Goal: Information Seeking & Learning: Check status

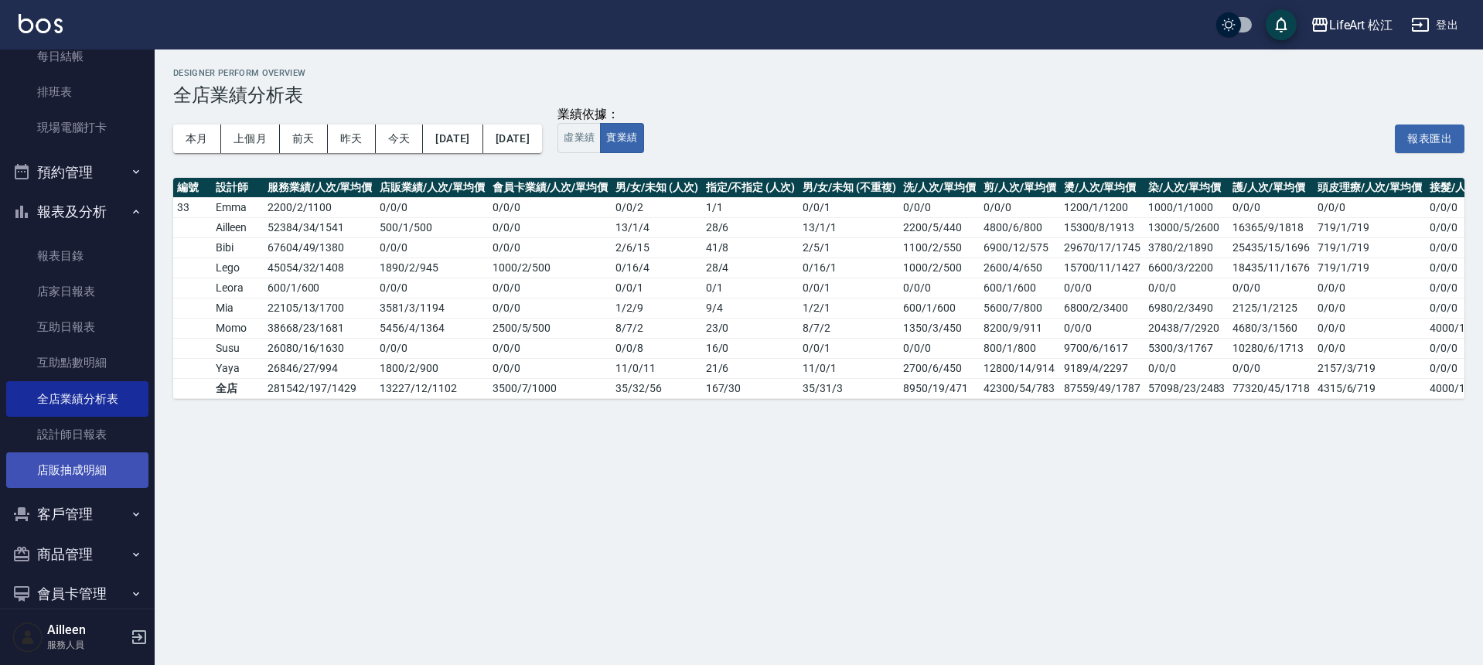
scroll to position [245, 0]
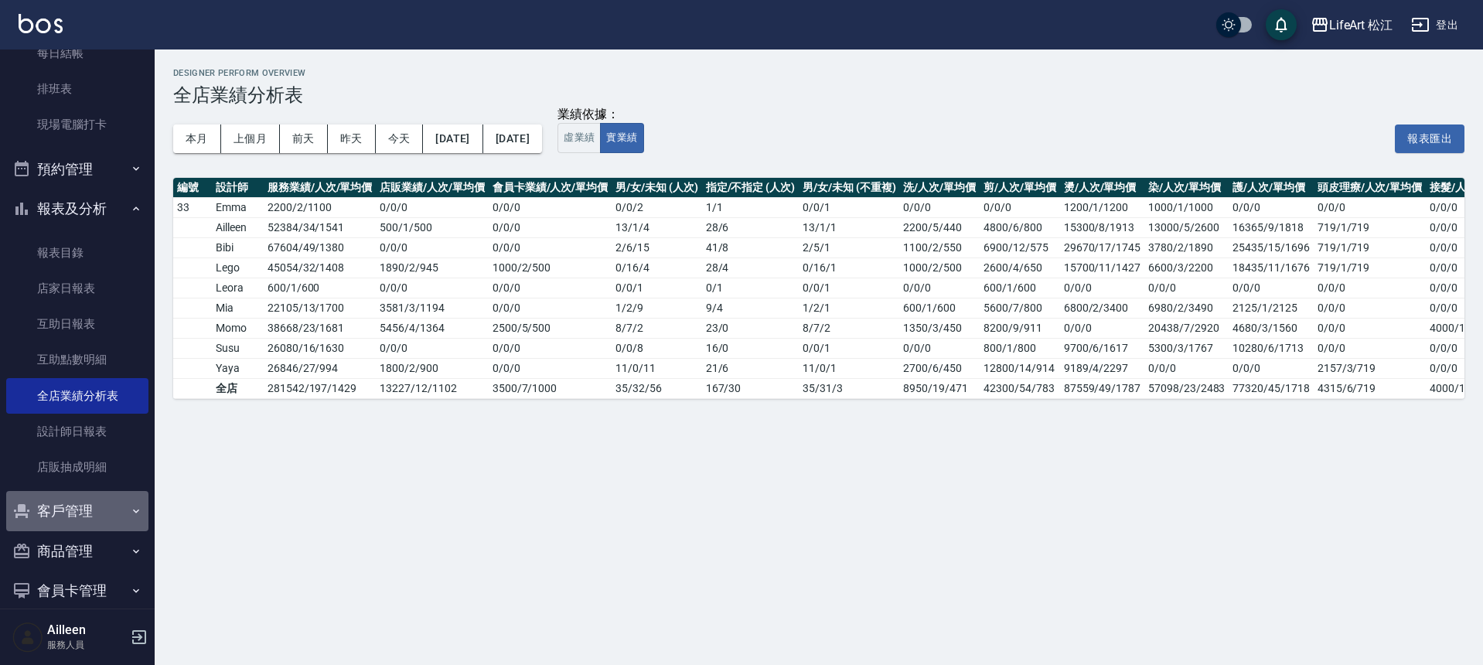
click at [90, 513] on button "客戶管理" at bounding box center [77, 511] width 142 height 40
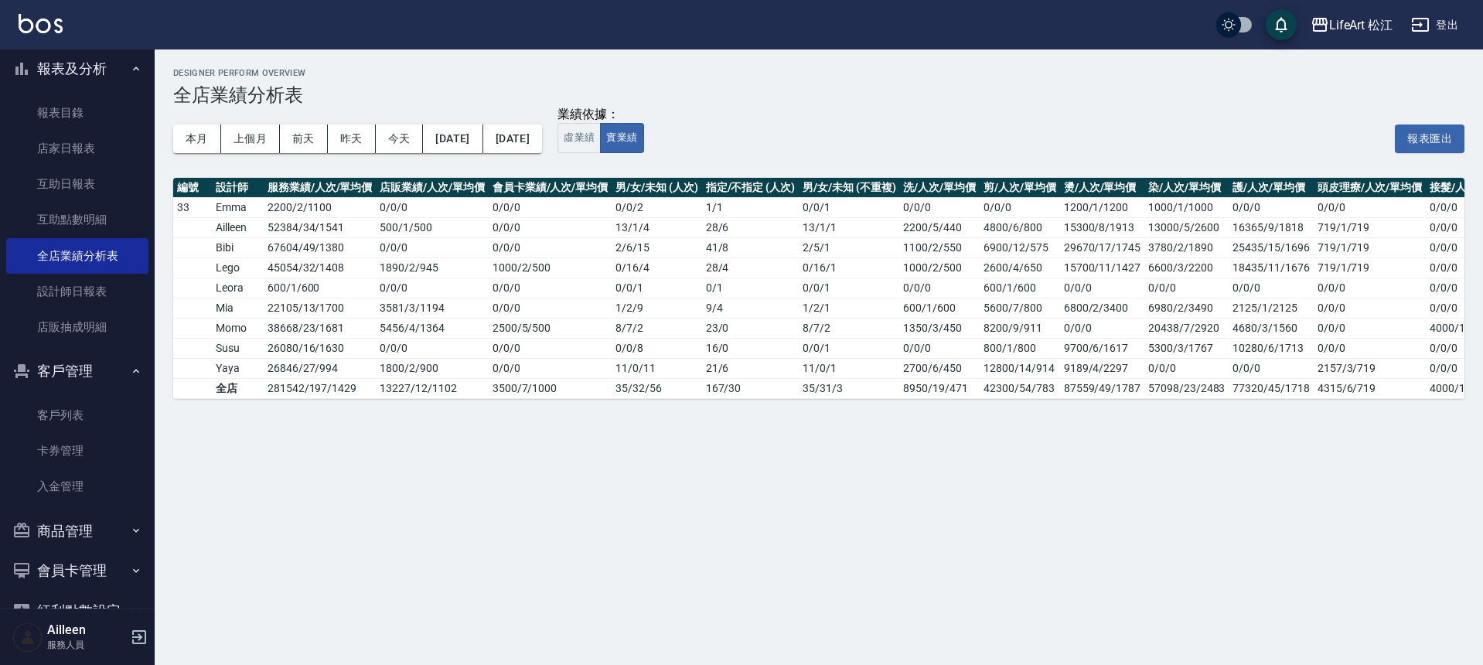
scroll to position [386, 0]
click at [63, 419] on link "客戶列表" at bounding box center [77, 415] width 142 height 36
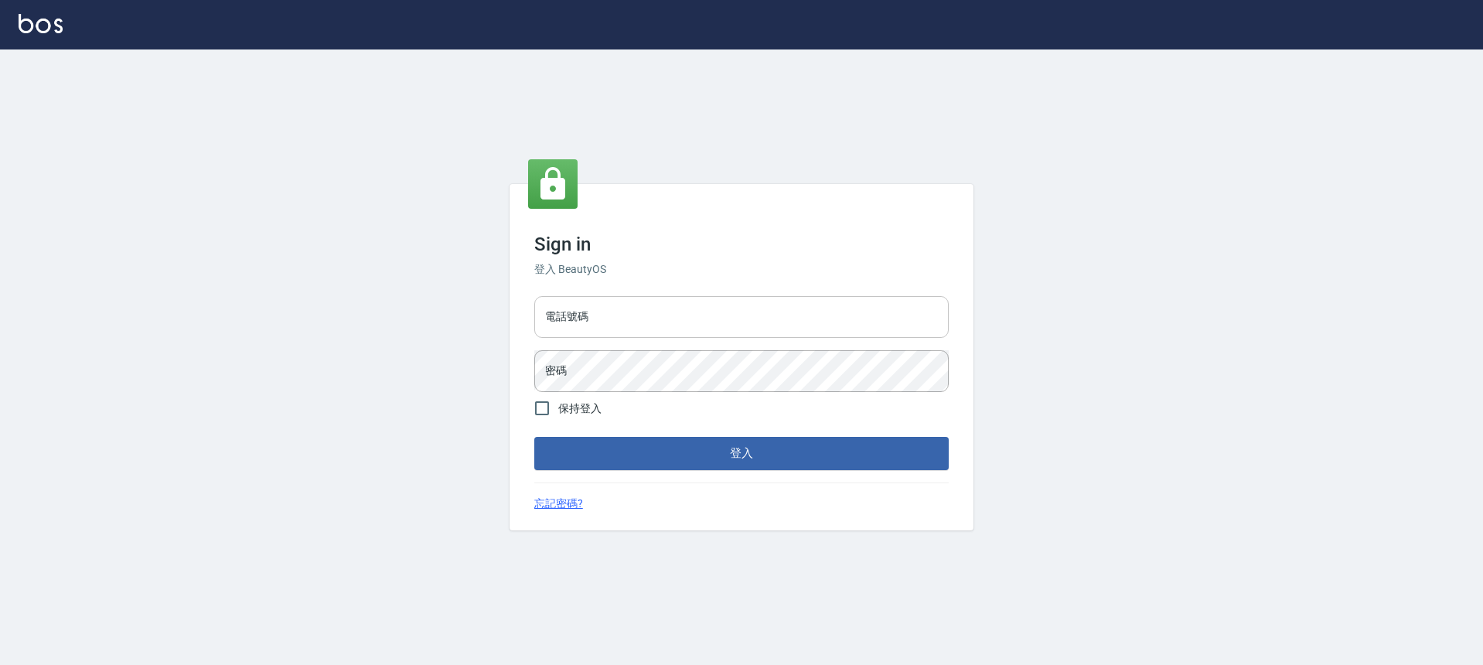
click at [545, 317] on input "電話號碼" at bounding box center [741, 317] width 414 height 42
type input "0903519443"
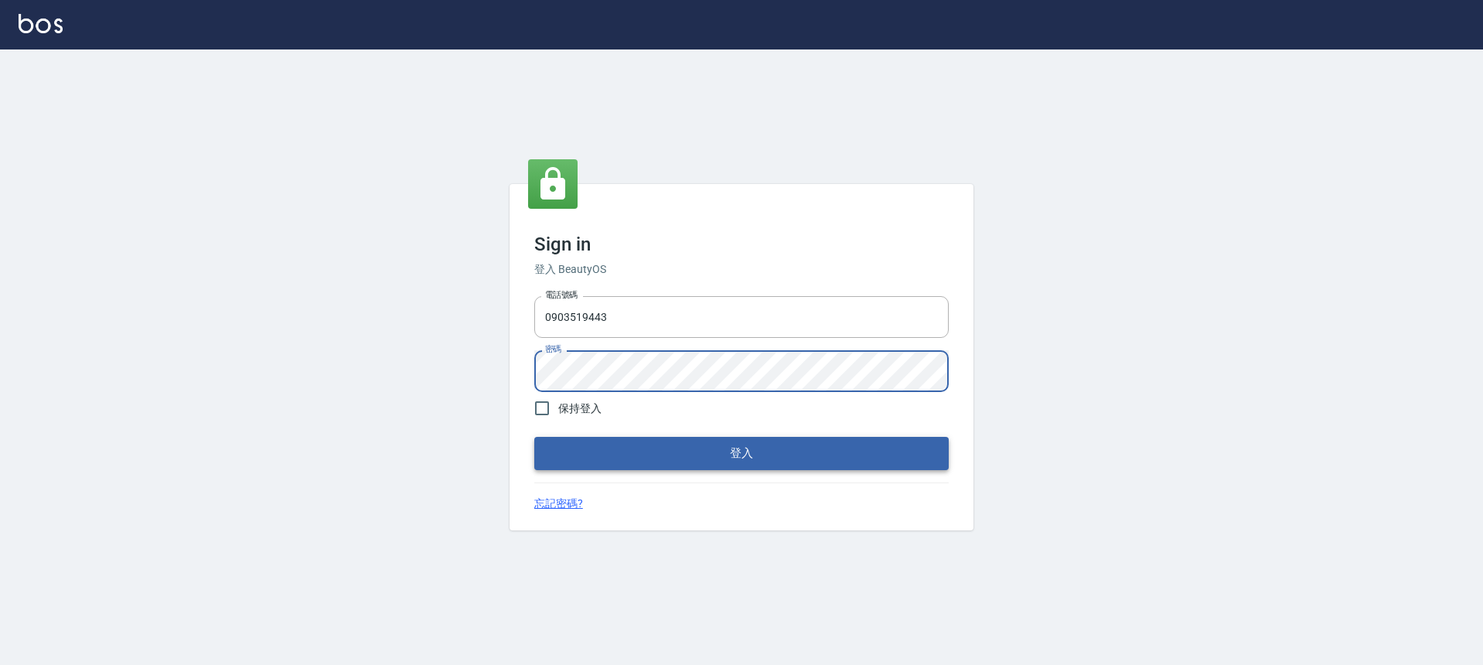
click at [720, 459] on button "登入" at bounding box center [741, 453] width 414 height 32
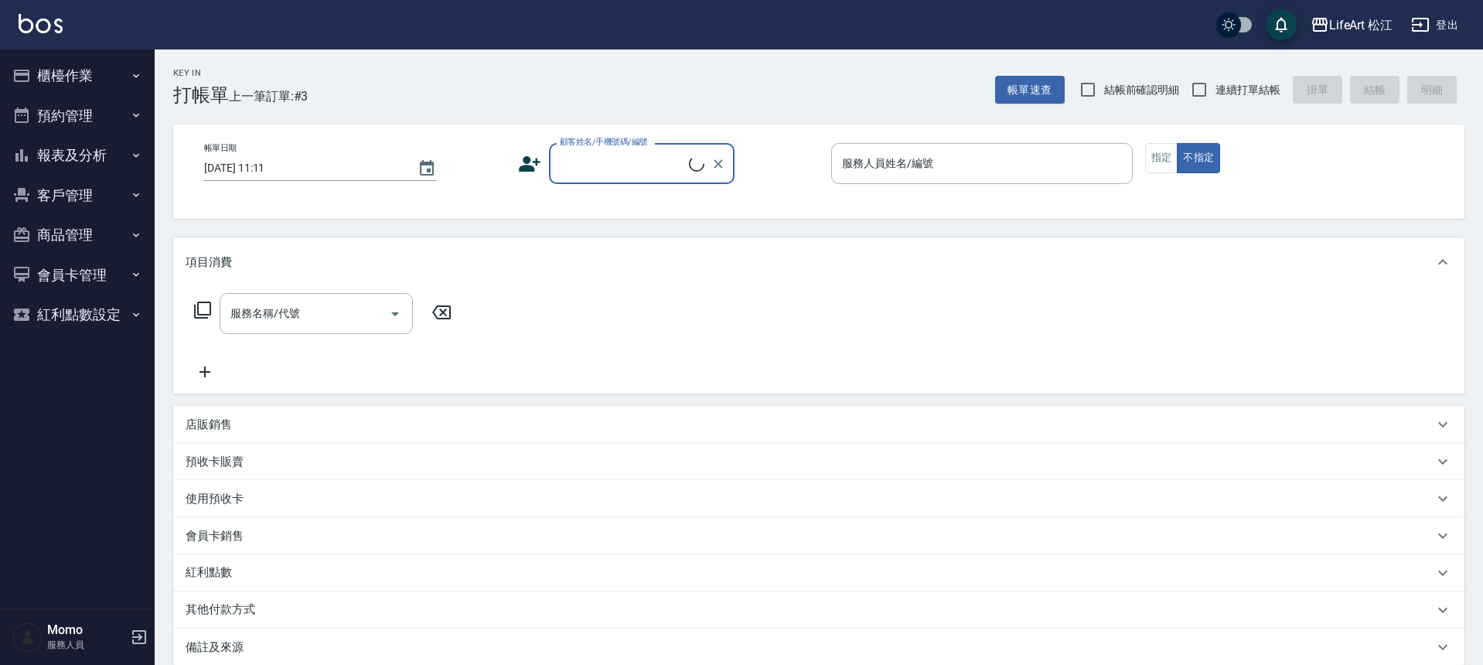
click at [90, 83] on button "櫃檯作業" at bounding box center [77, 76] width 142 height 40
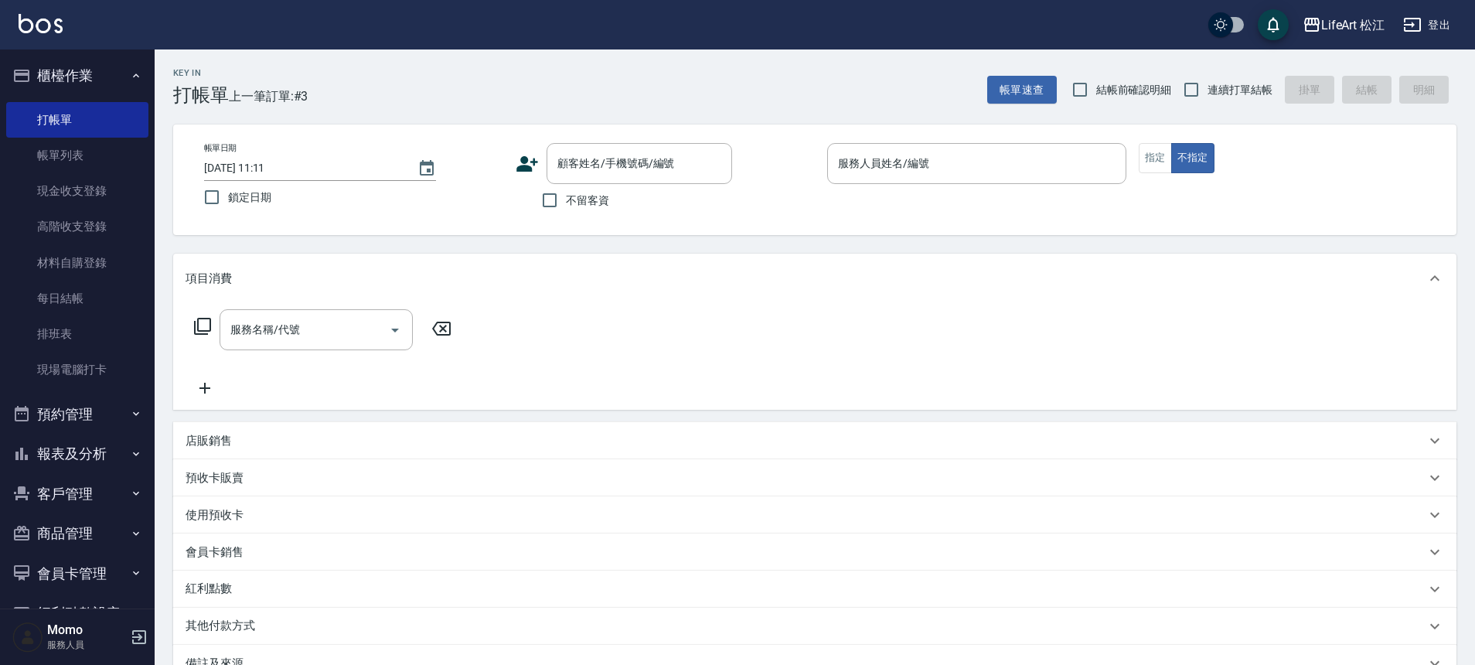
click at [74, 490] on button "客戶管理" at bounding box center [77, 494] width 142 height 40
click at [93, 529] on link "客戶列表" at bounding box center [77, 537] width 142 height 36
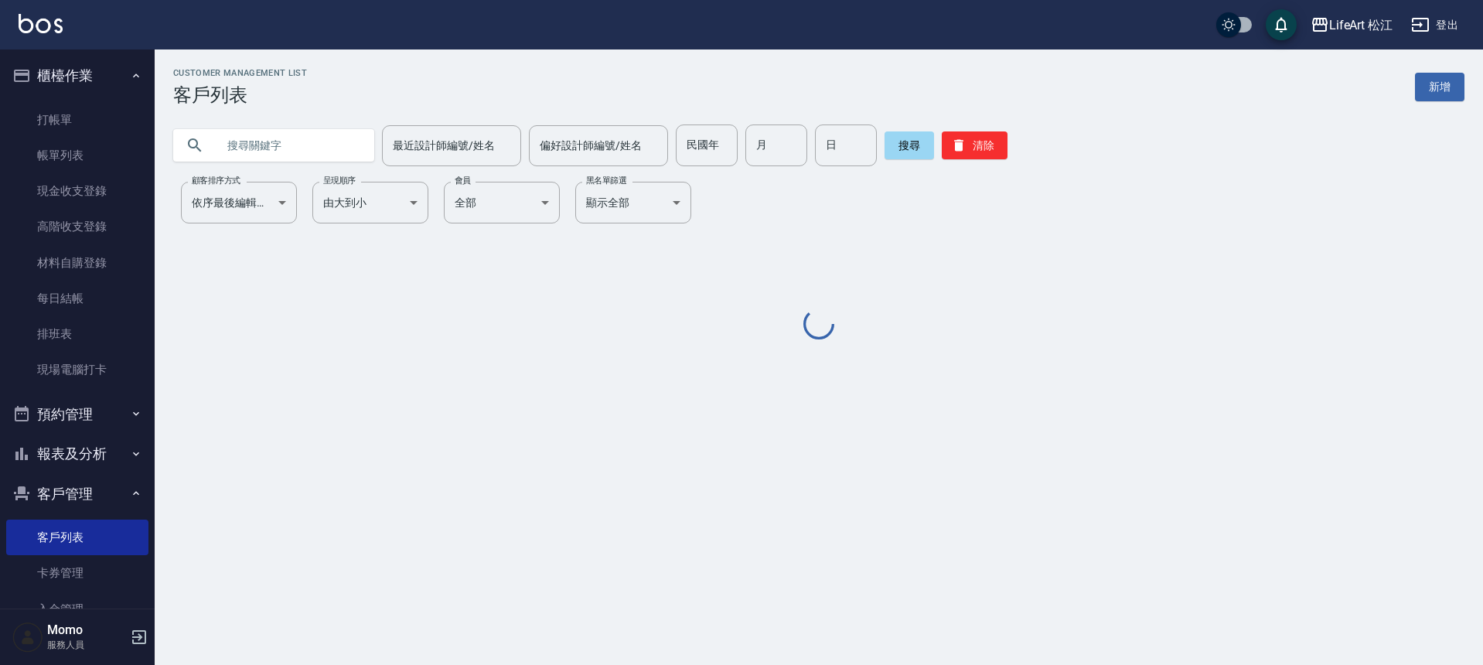
click at [305, 152] on input "text" at bounding box center [288, 145] width 145 height 42
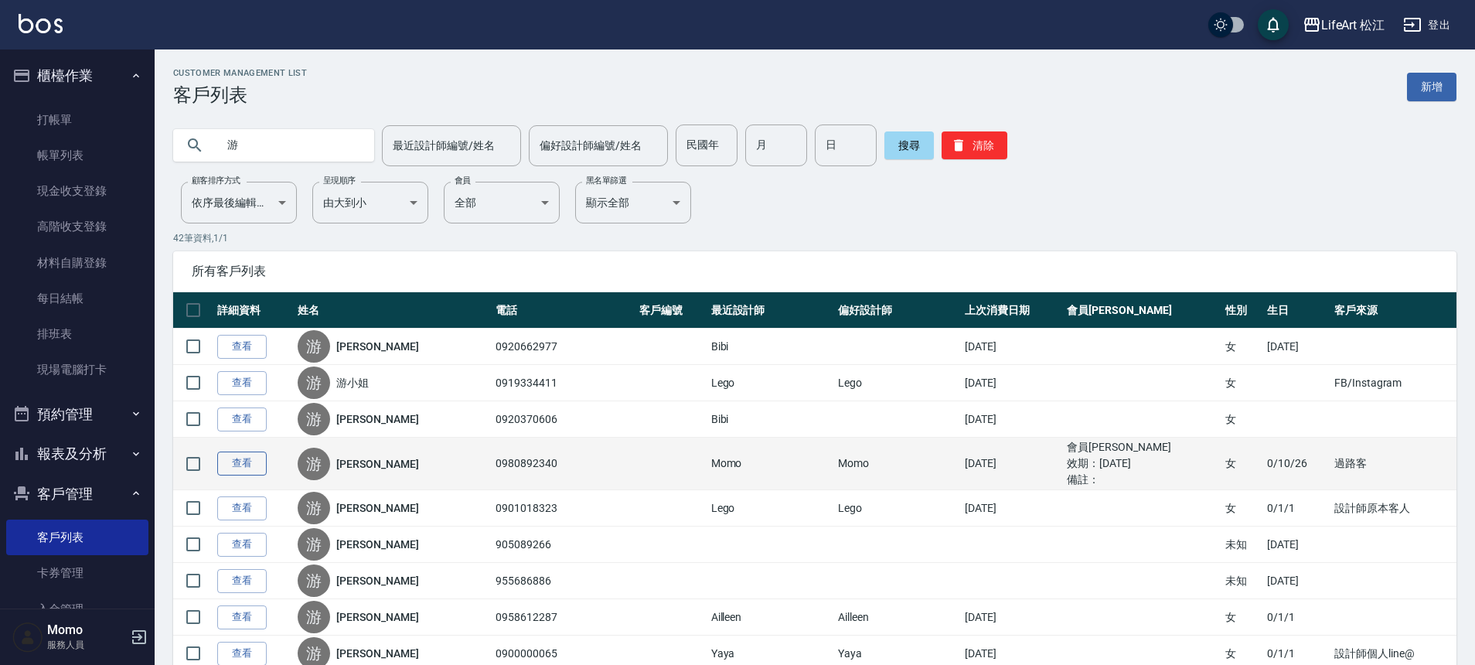
type input "游"
click at [251, 468] on link "查看" at bounding box center [241, 463] width 49 height 24
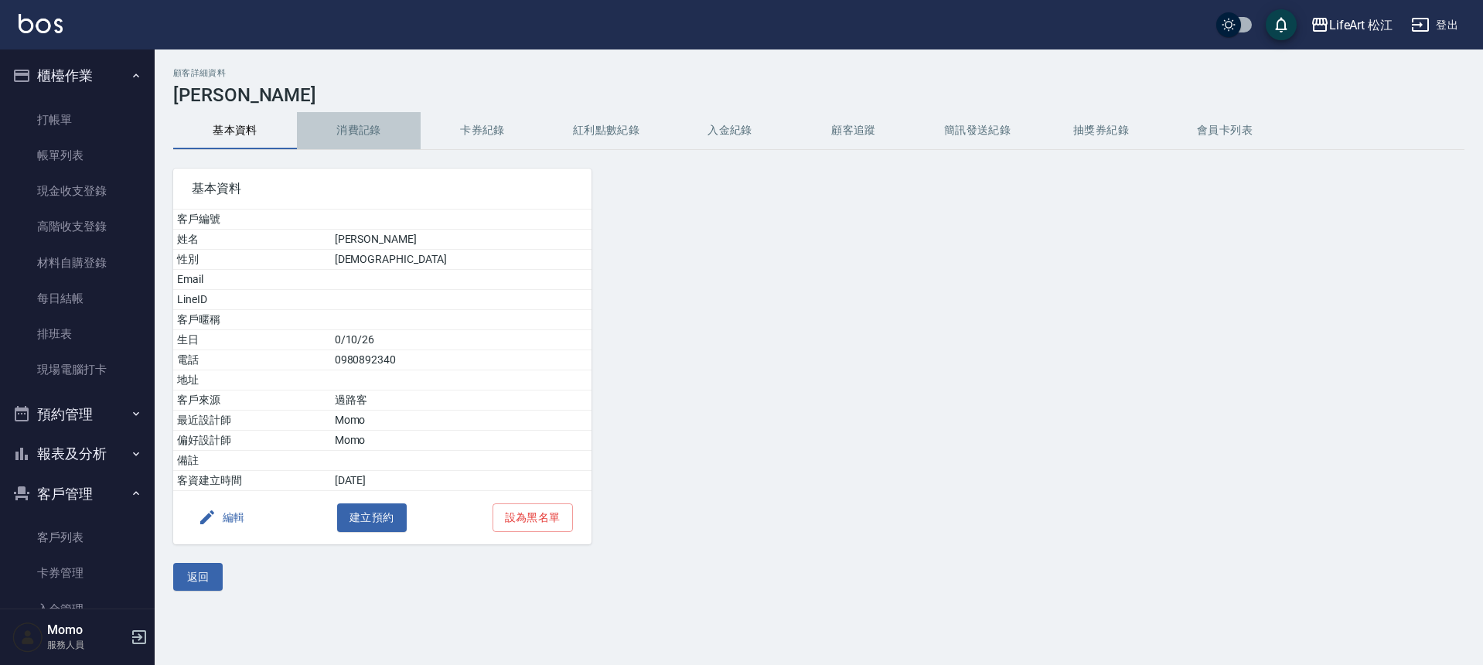
click at [364, 141] on button "消費記錄" at bounding box center [359, 130] width 124 height 37
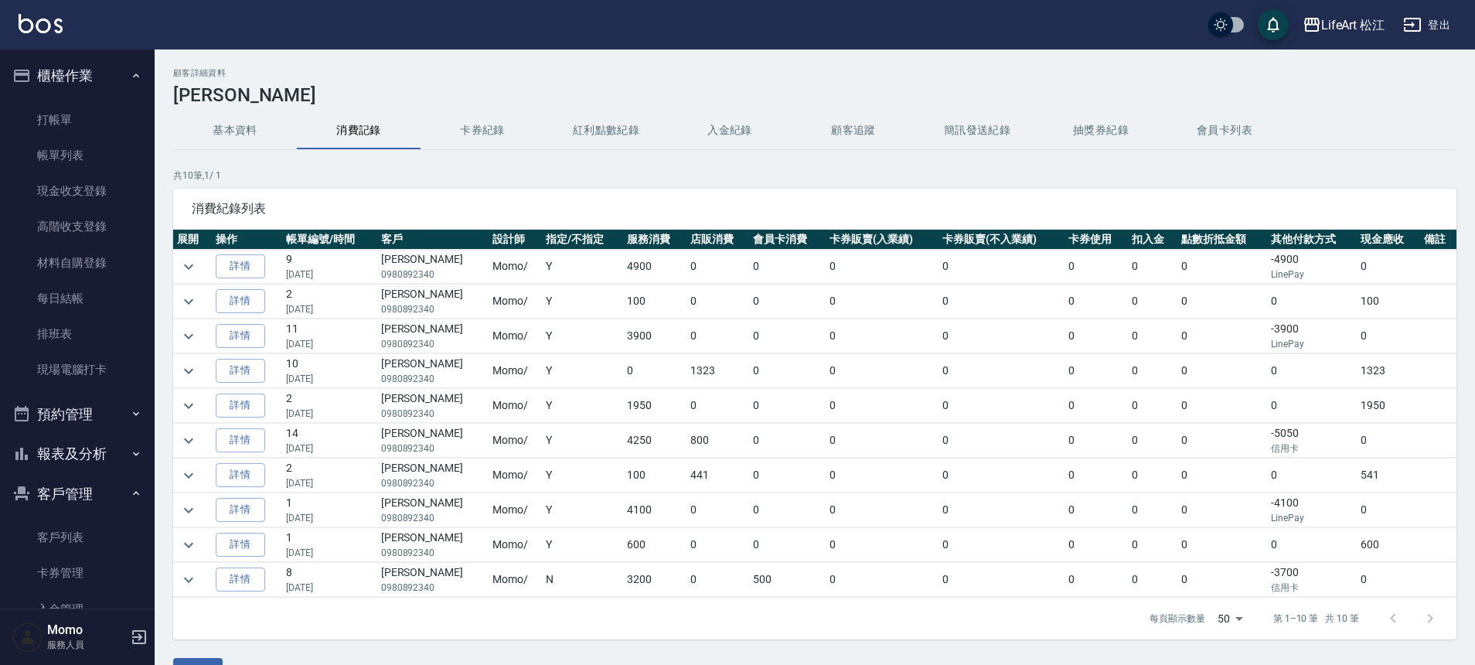
click at [191, 567] on td at bounding box center [192, 580] width 39 height 34
click at [181, 581] on icon "expand row" at bounding box center [188, 579] width 19 height 19
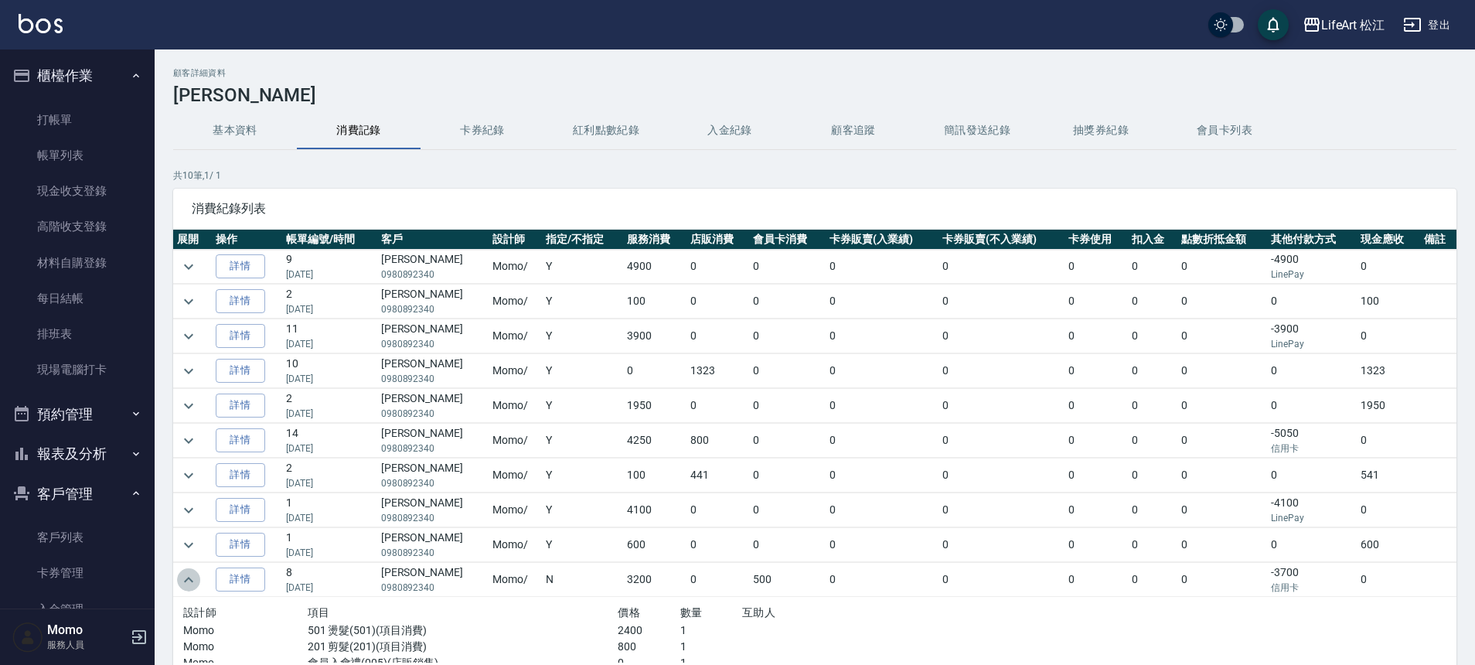
click at [181, 581] on icon "expand row" at bounding box center [188, 579] width 19 height 19
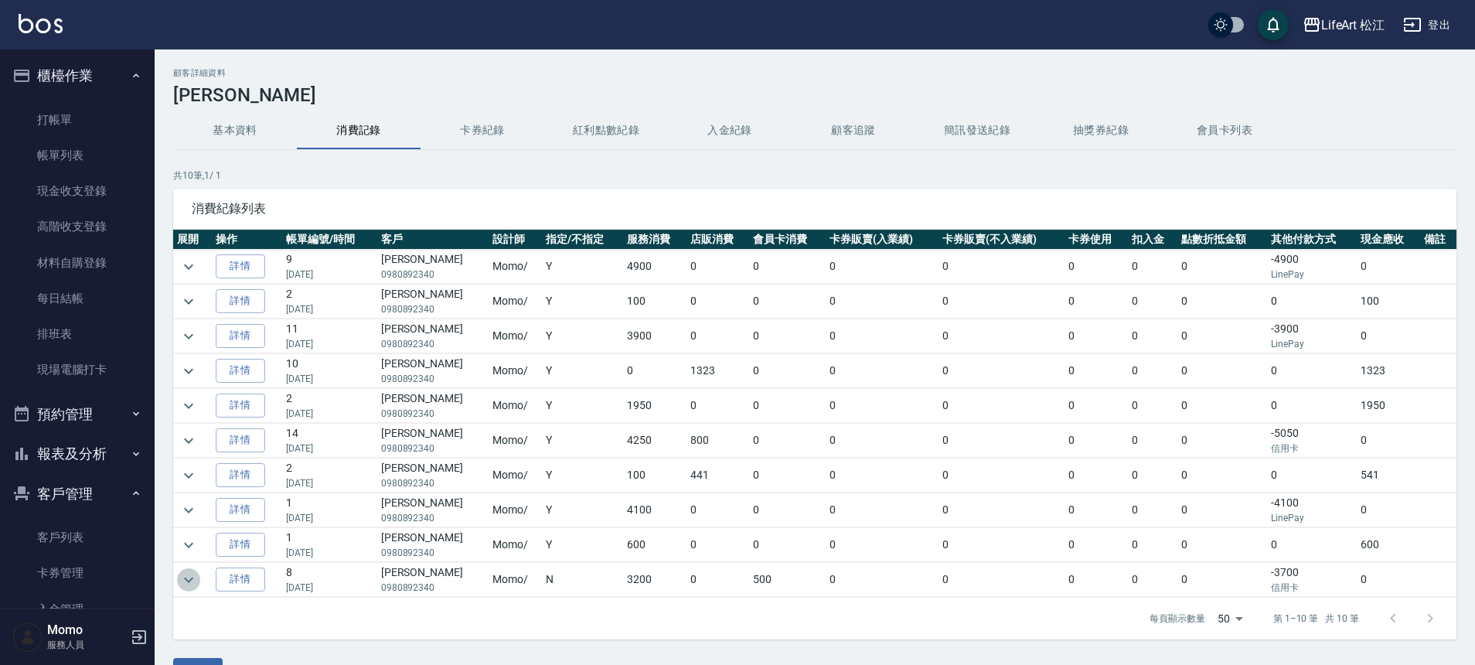
click at [181, 581] on icon "expand row" at bounding box center [188, 579] width 19 height 19
click at [202, 511] on td at bounding box center [192, 510] width 39 height 34
click at [199, 508] on button "expand row" at bounding box center [188, 510] width 23 height 23
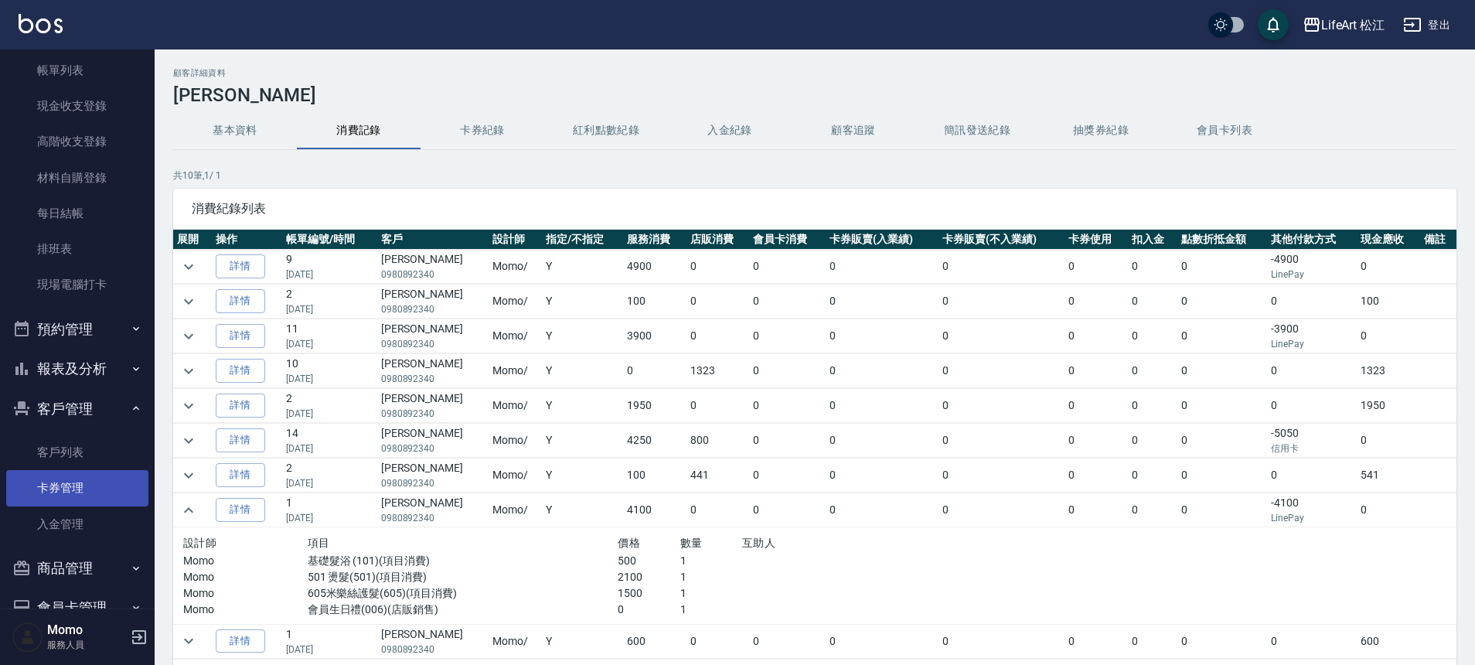
scroll to position [162, 0]
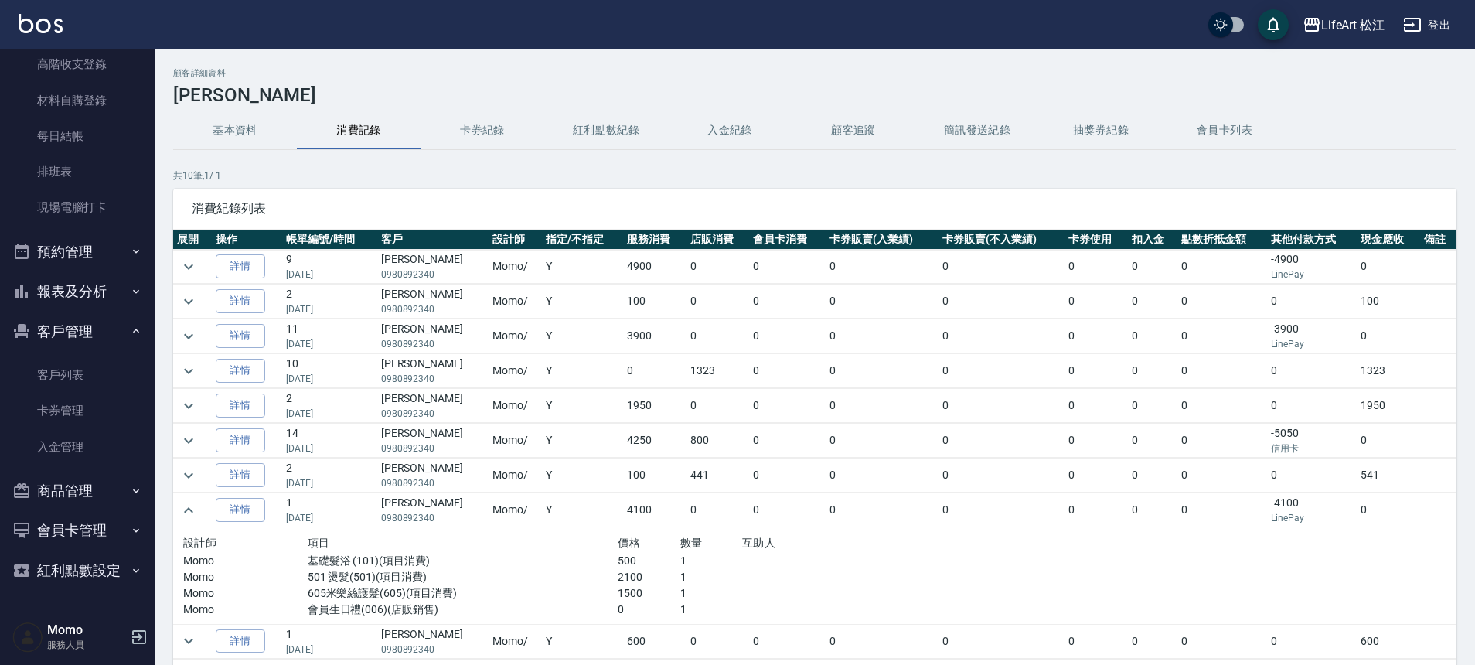
click at [119, 332] on button "客戶管理" at bounding box center [77, 332] width 142 height 40
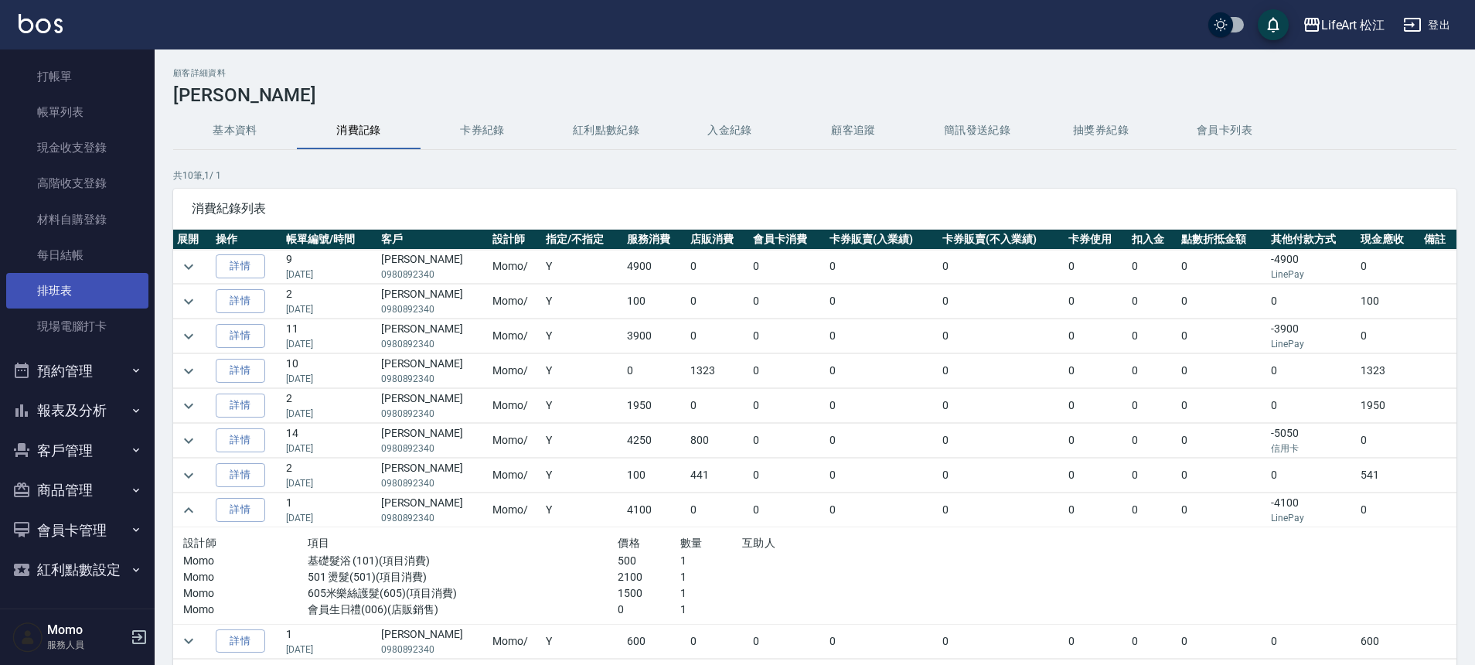
scroll to position [43, 0]
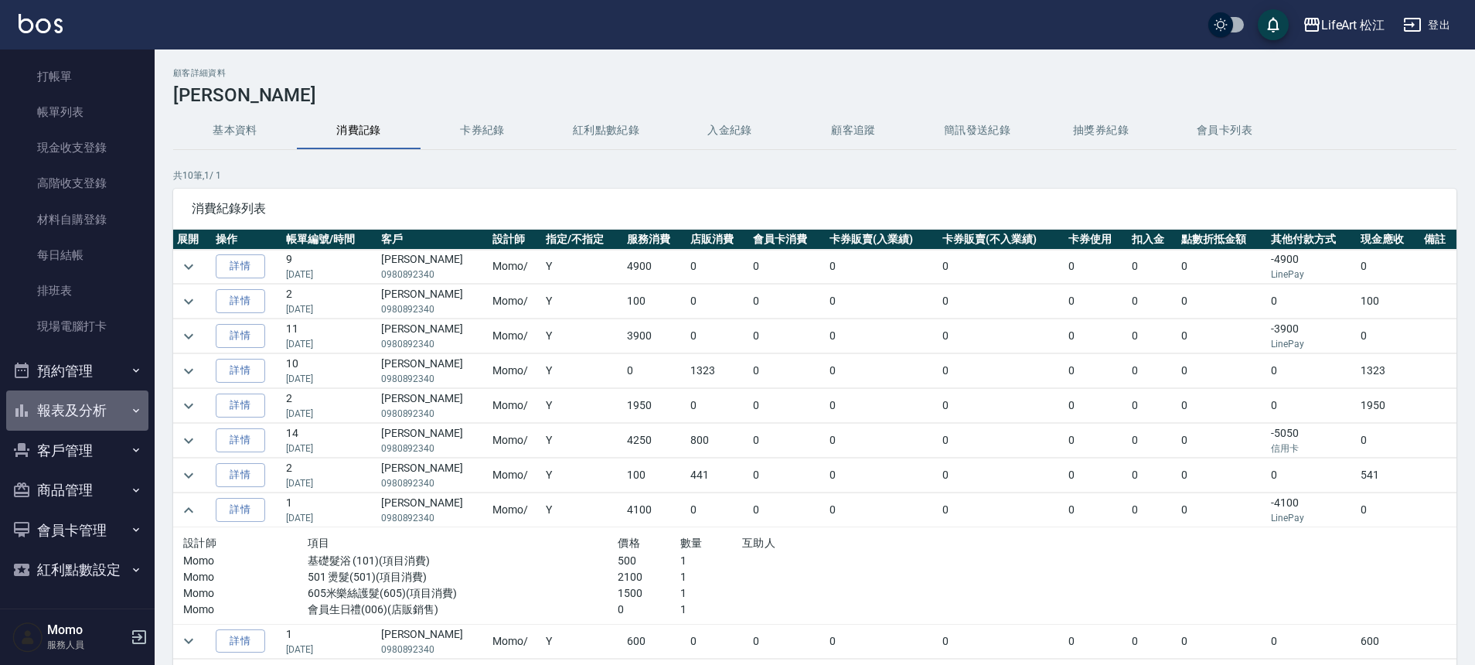
click at [100, 408] on button "報表及分析" at bounding box center [77, 410] width 142 height 40
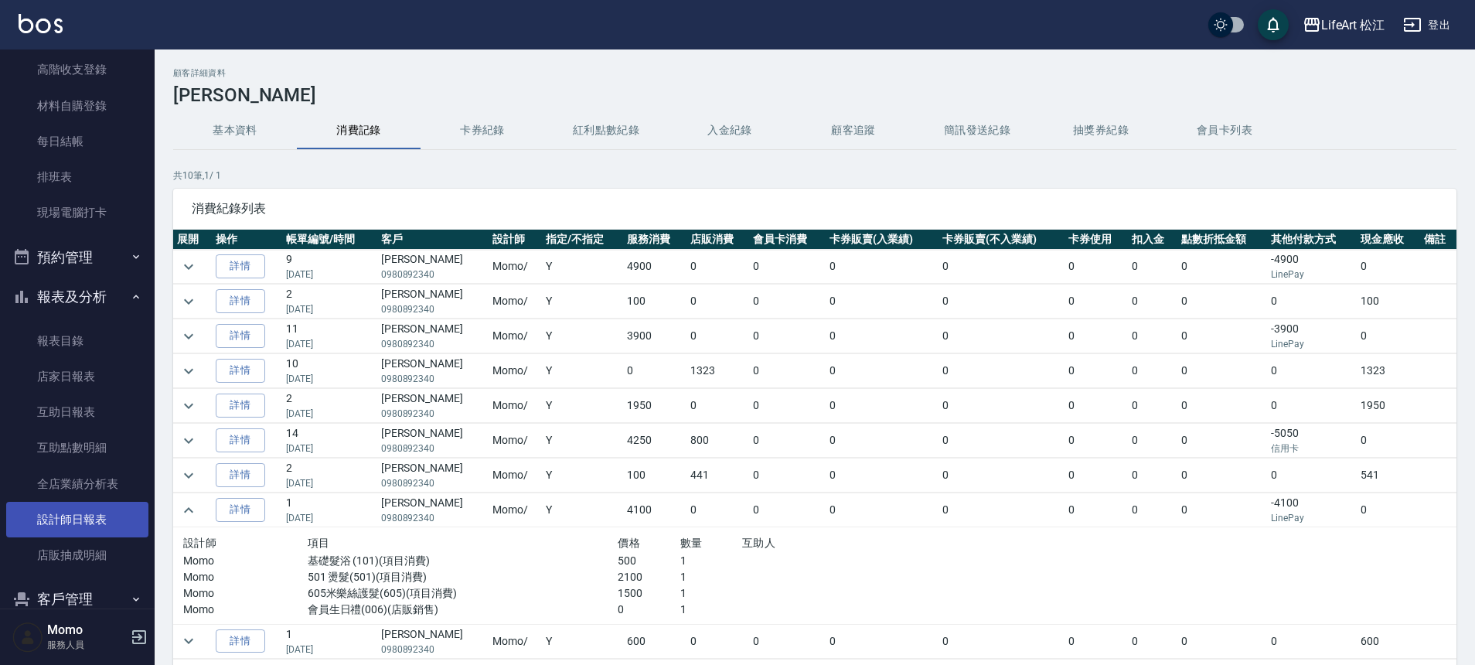
scroll to position [159, 0]
click at [68, 515] on link "設計師日報表" at bounding box center [77, 517] width 142 height 36
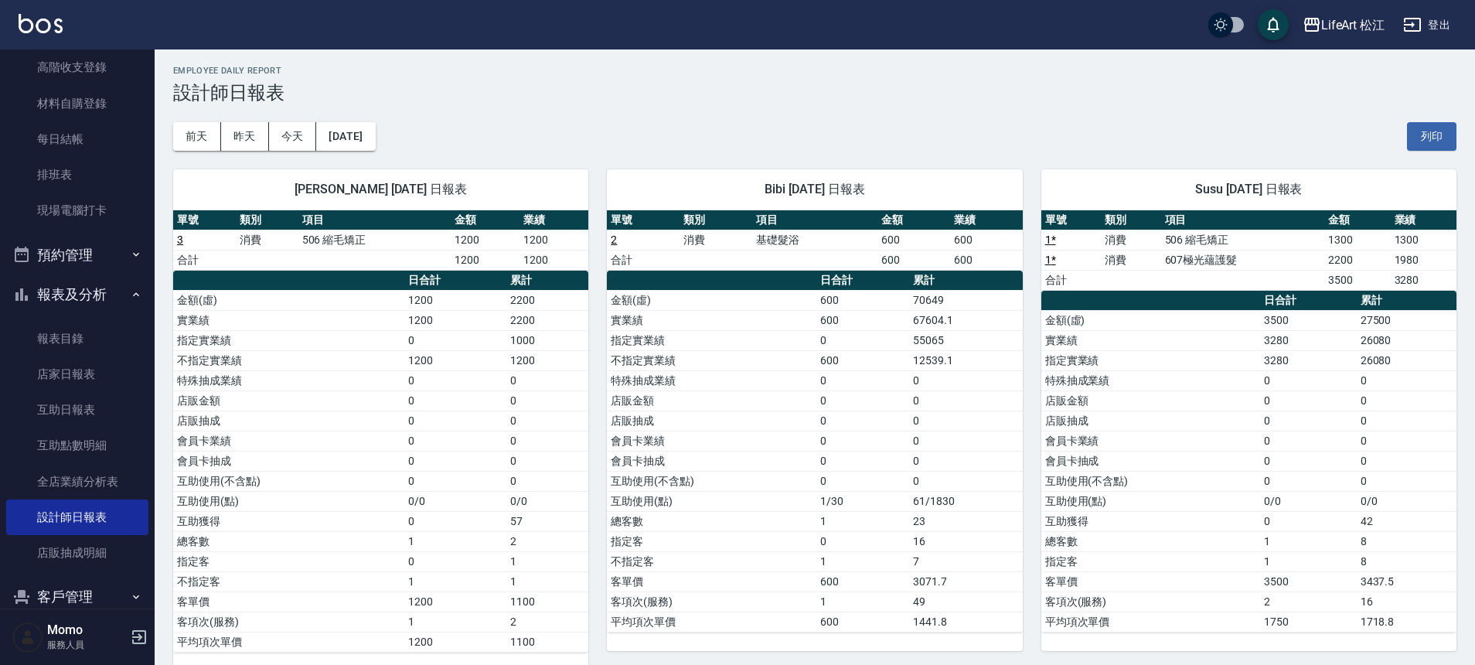
scroll to position [3, 0]
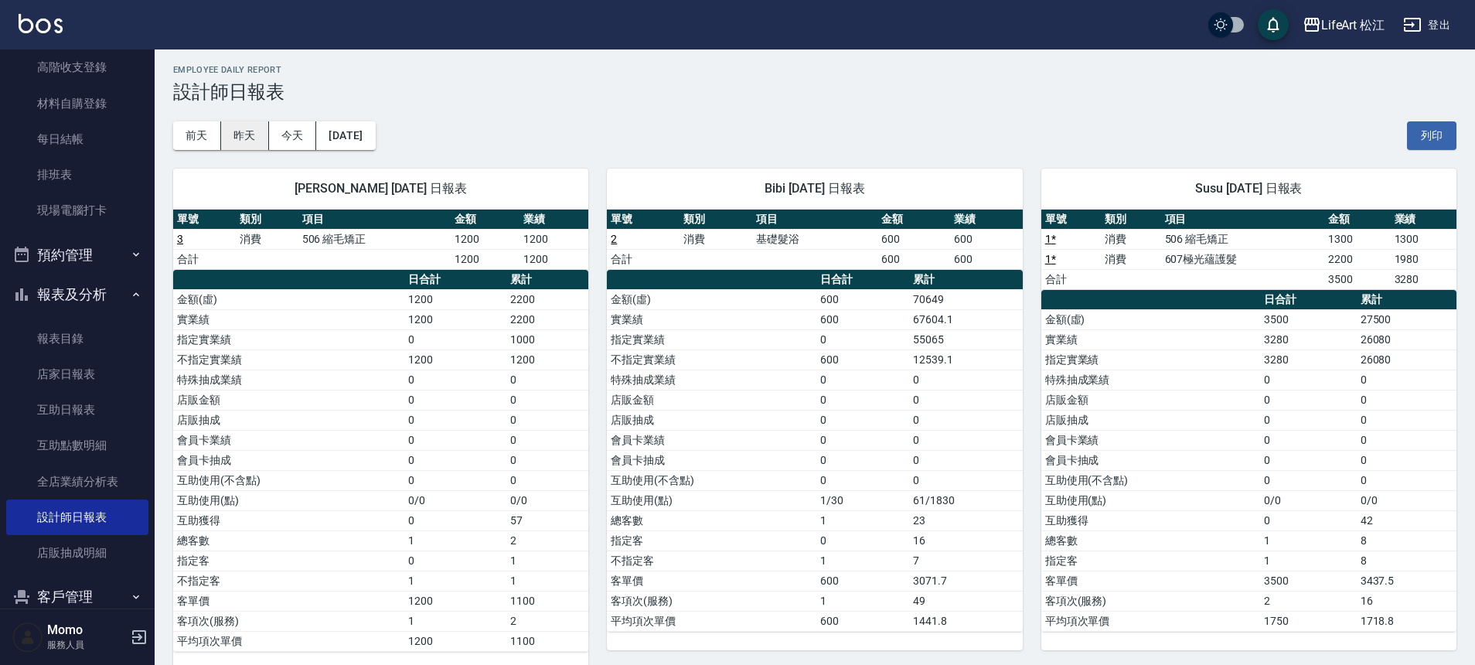
click at [248, 142] on button "昨天" at bounding box center [245, 135] width 48 height 29
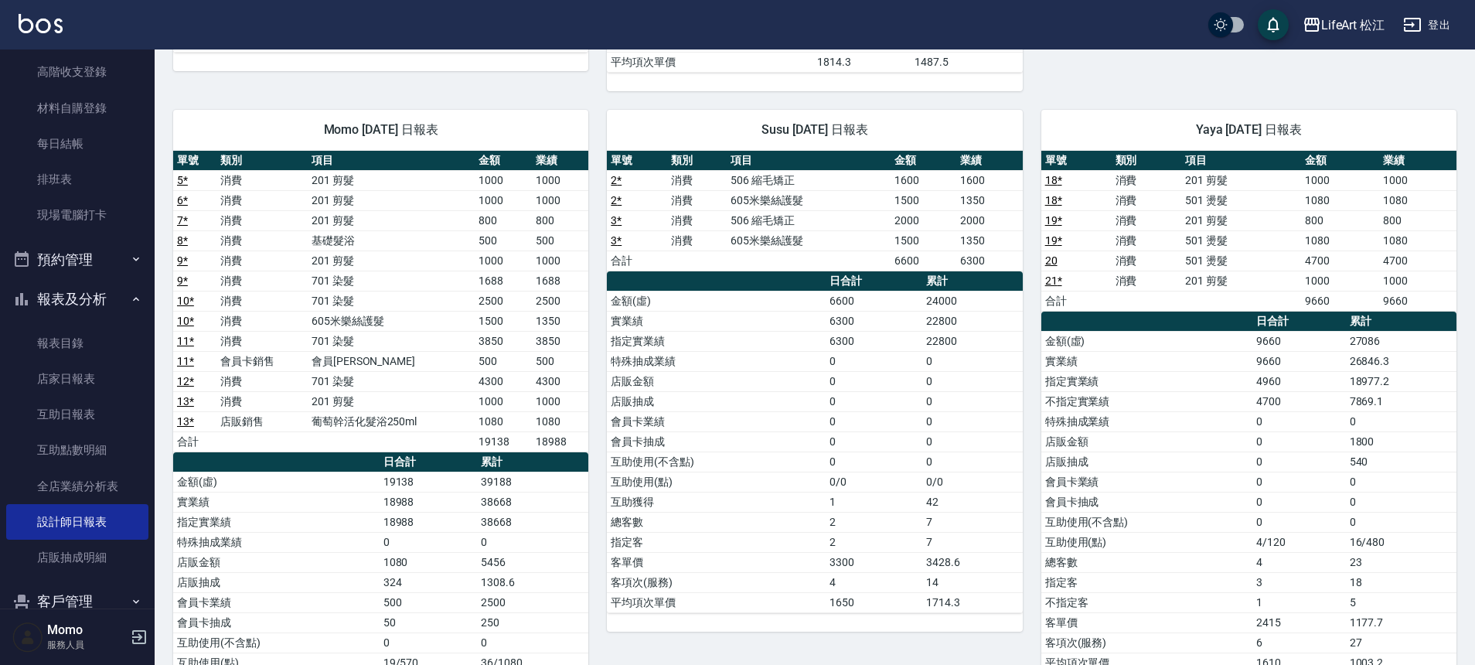
scroll to position [305, 0]
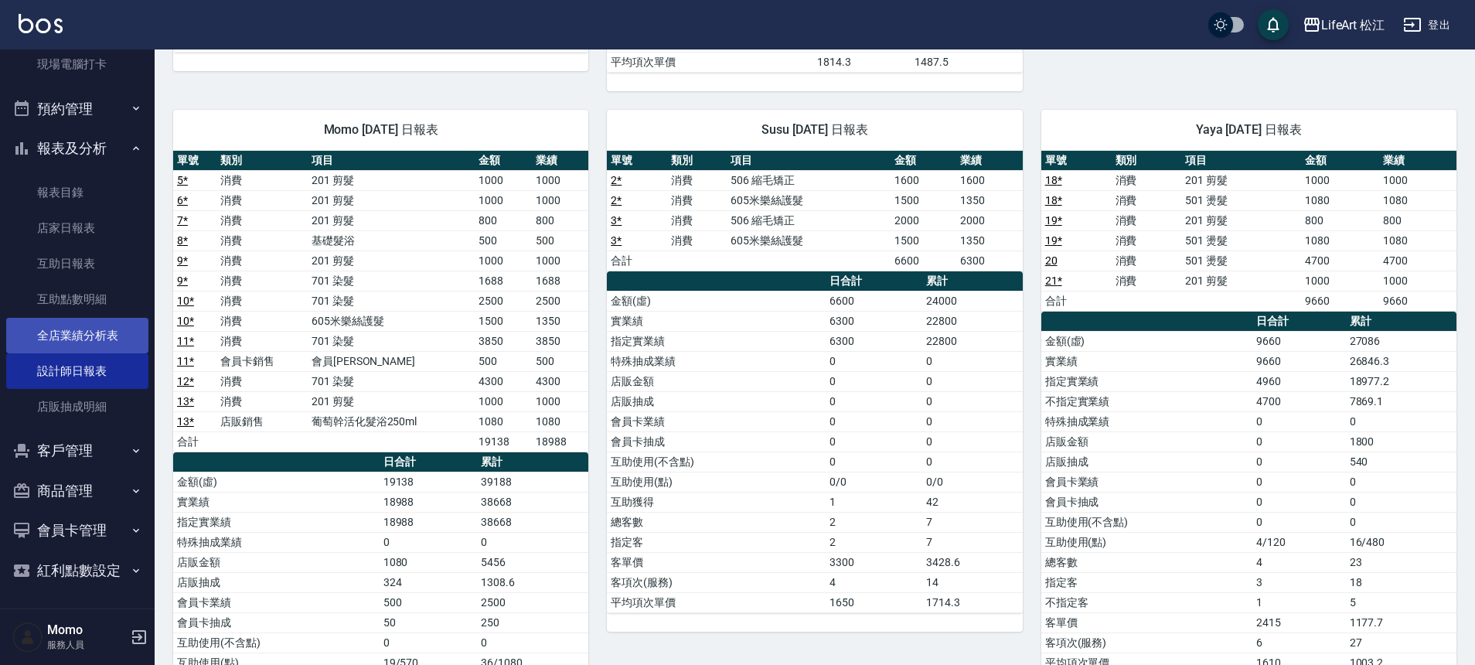
click at [80, 332] on link "全店業績分析表" at bounding box center [77, 336] width 142 height 36
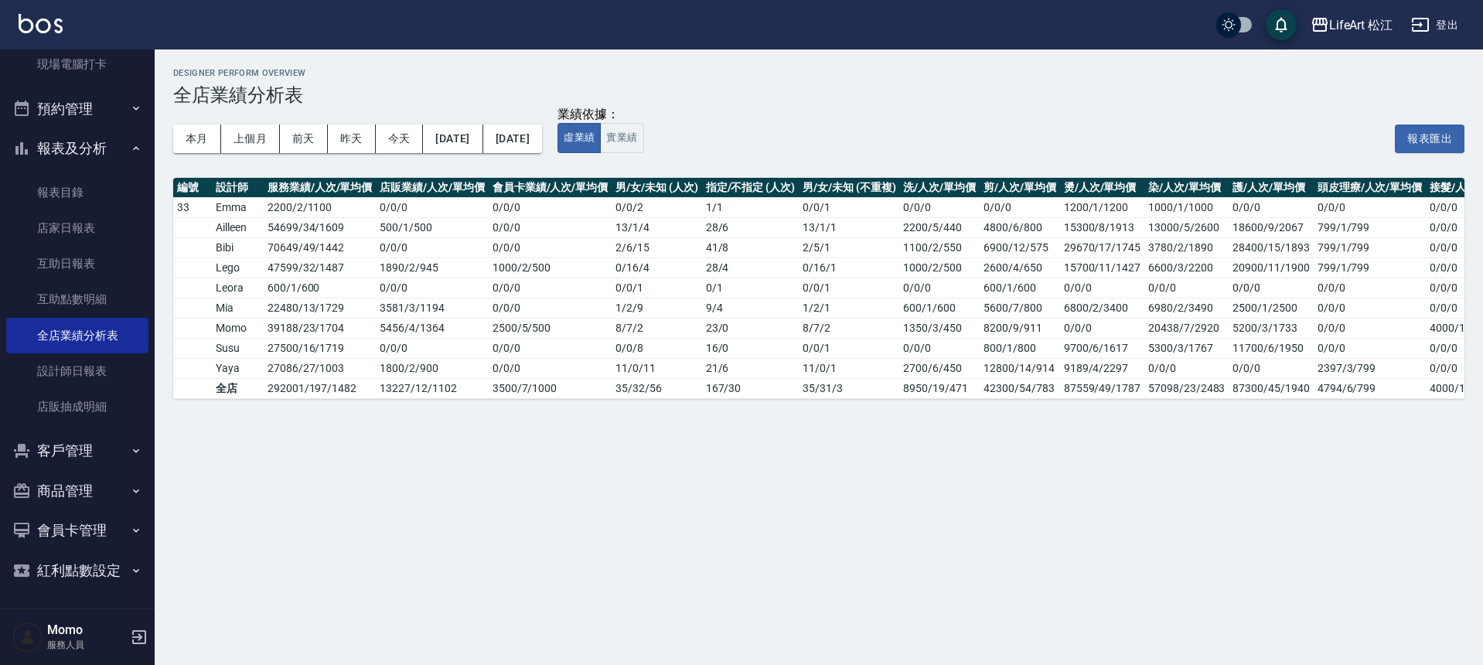
click at [63, 464] on button "客戶管理" at bounding box center [77, 451] width 142 height 40
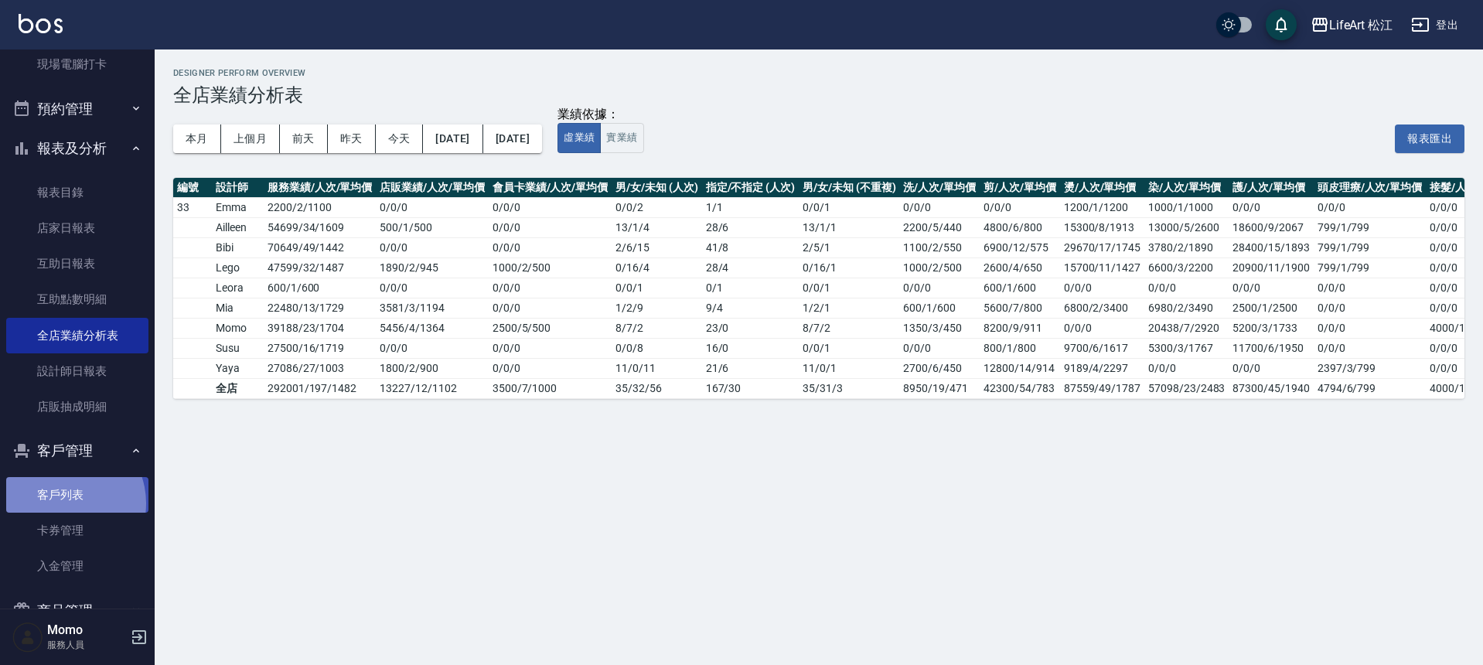
click at [62, 503] on link "客戶列表" at bounding box center [77, 495] width 142 height 36
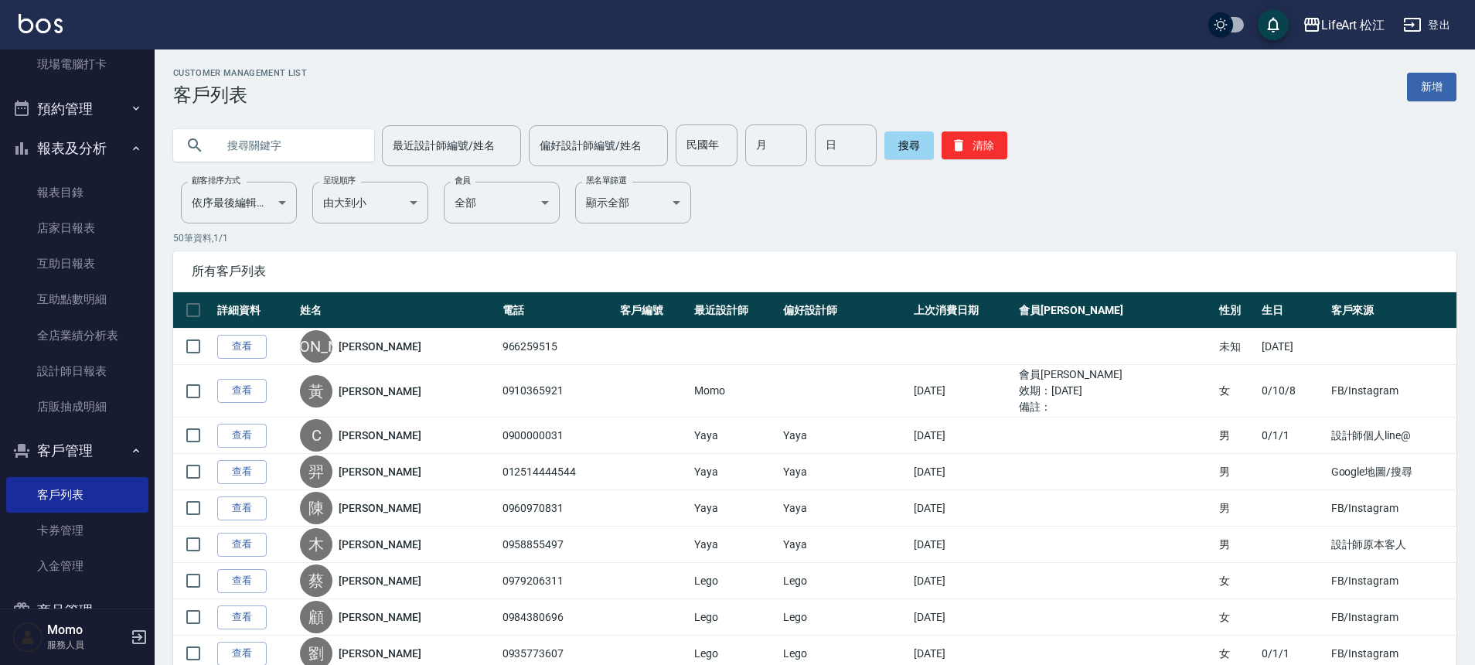
click at [260, 149] on input "text" at bounding box center [288, 145] width 145 height 42
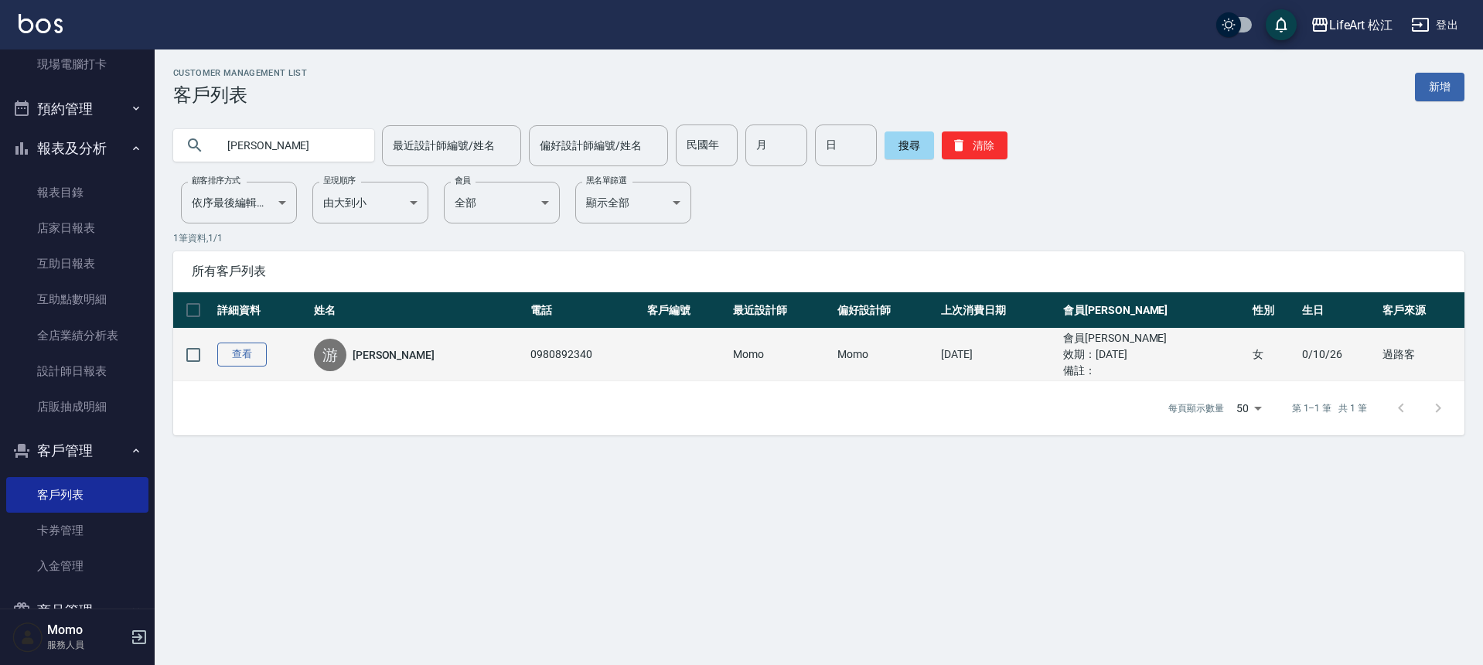
type input "[PERSON_NAME]"
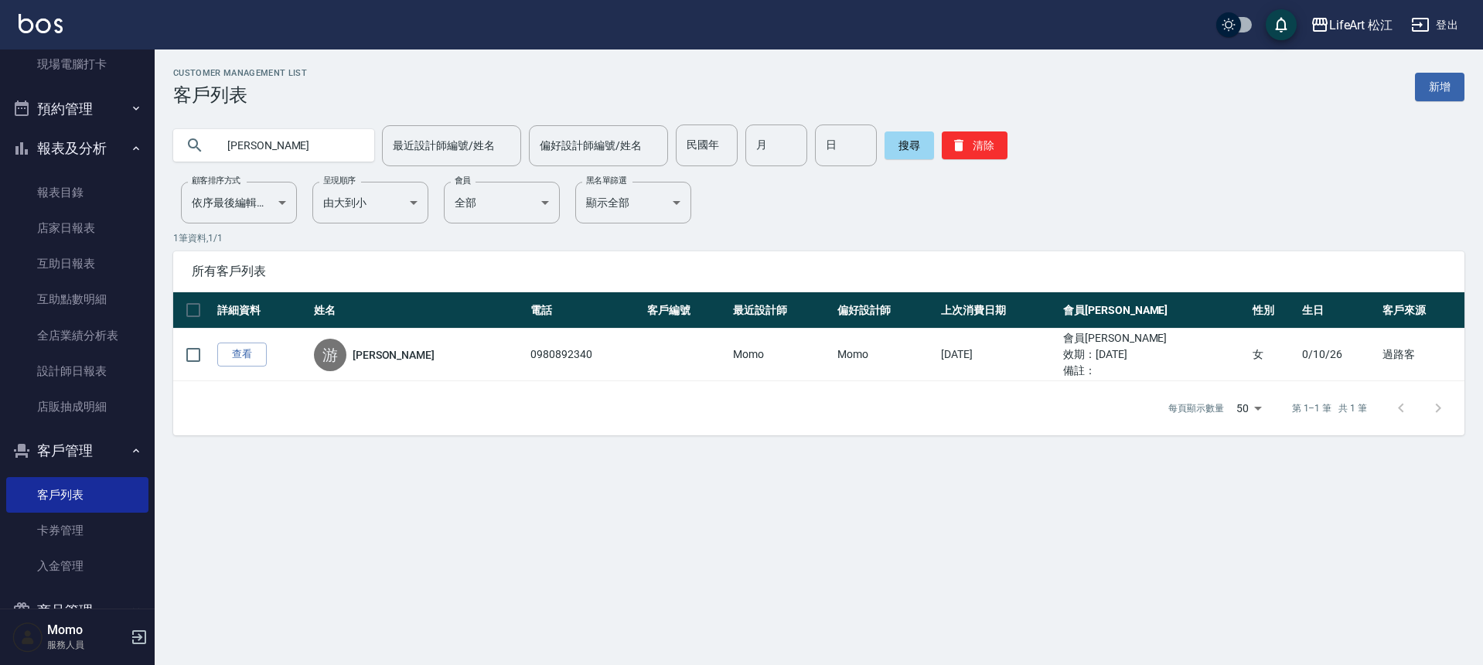
drag, startPoint x: 240, startPoint y: 354, endPoint x: 236, endPoint y: 375, distance: 21.2
click at [240, 354] on link "查看" at bounding box center [241, 354] width 49 height 24
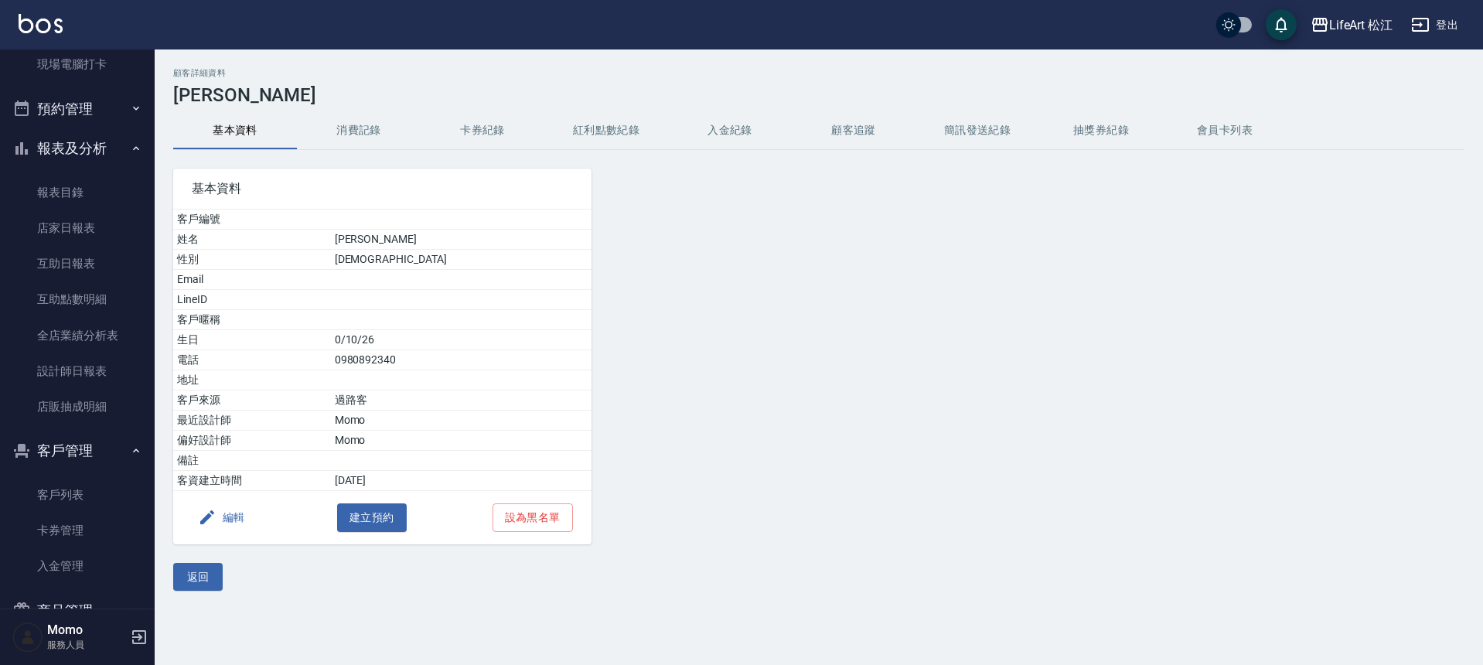
click at [356, 123] on button "消費記錄" at bounding box center [359, 130] width 124 height 37
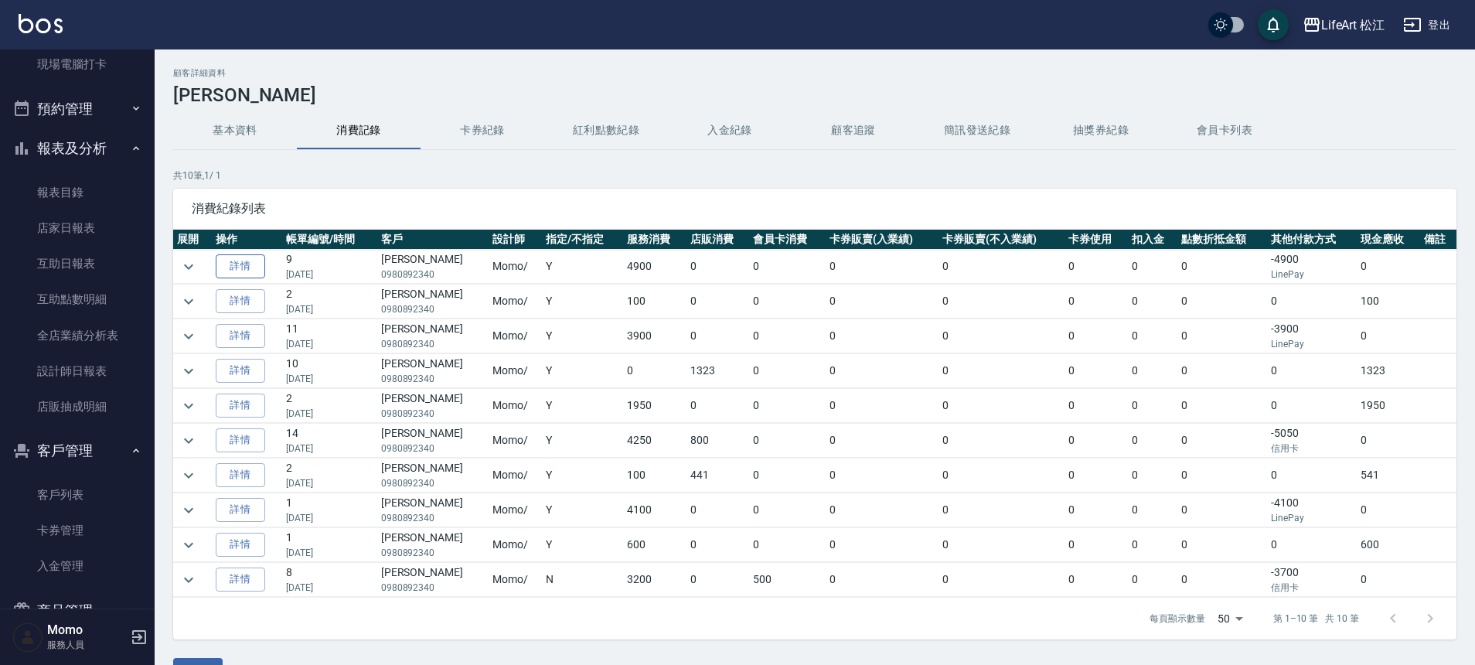
click at [254, 265] on link "詳情" at bounding box center [240, 266] width 49 height 24
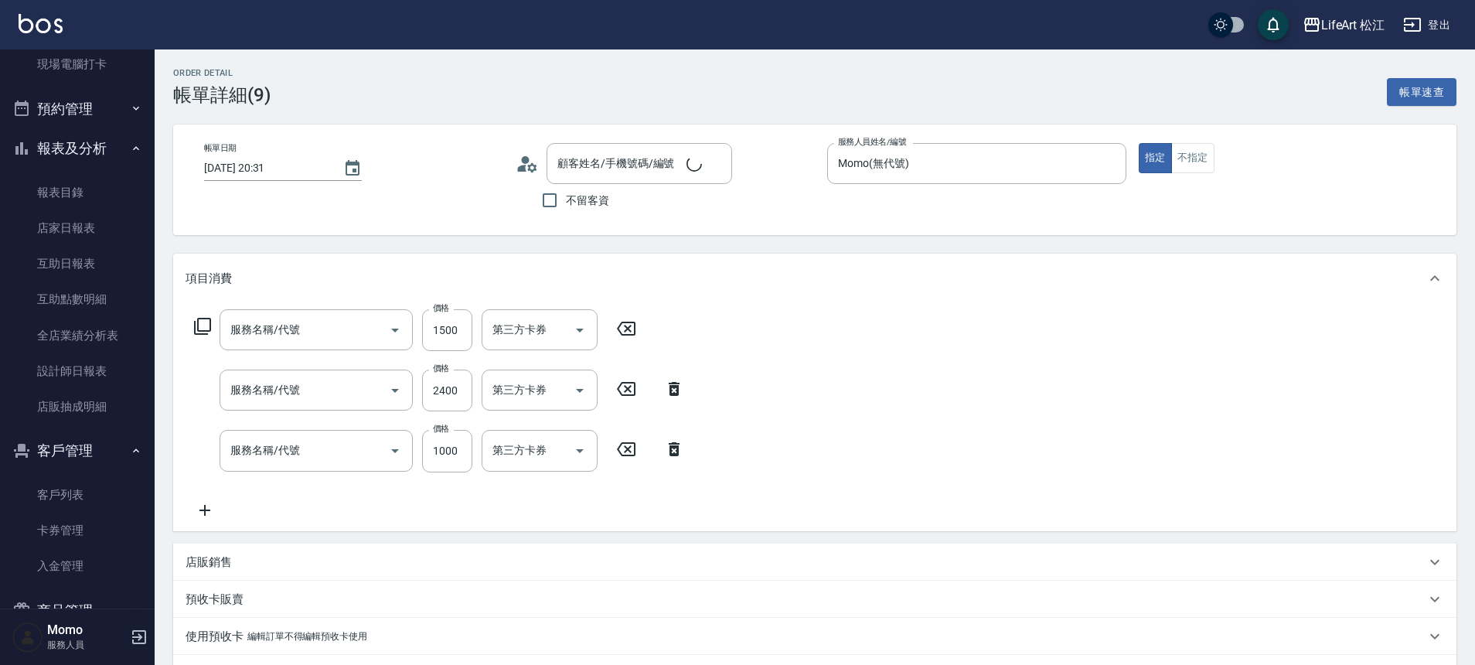
type input "[DATE] 20:31"
type input "Momo(無代號)"
type input "9"
type input "設計師個人line@"
type input "[PERSON_NAME]/0980892340/"
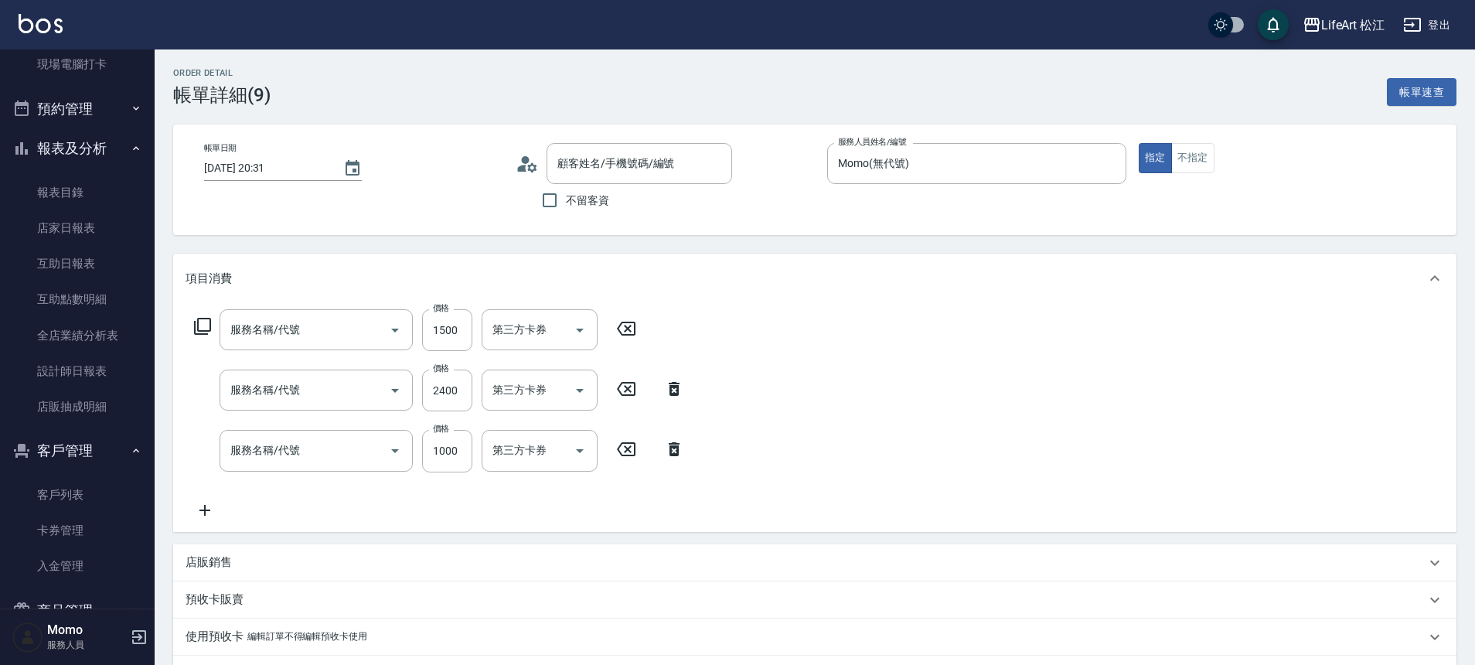
type input "605米樂絲護髮(605)"
type input "501 燙髮(501)"
type input "201 剪髮(201)"
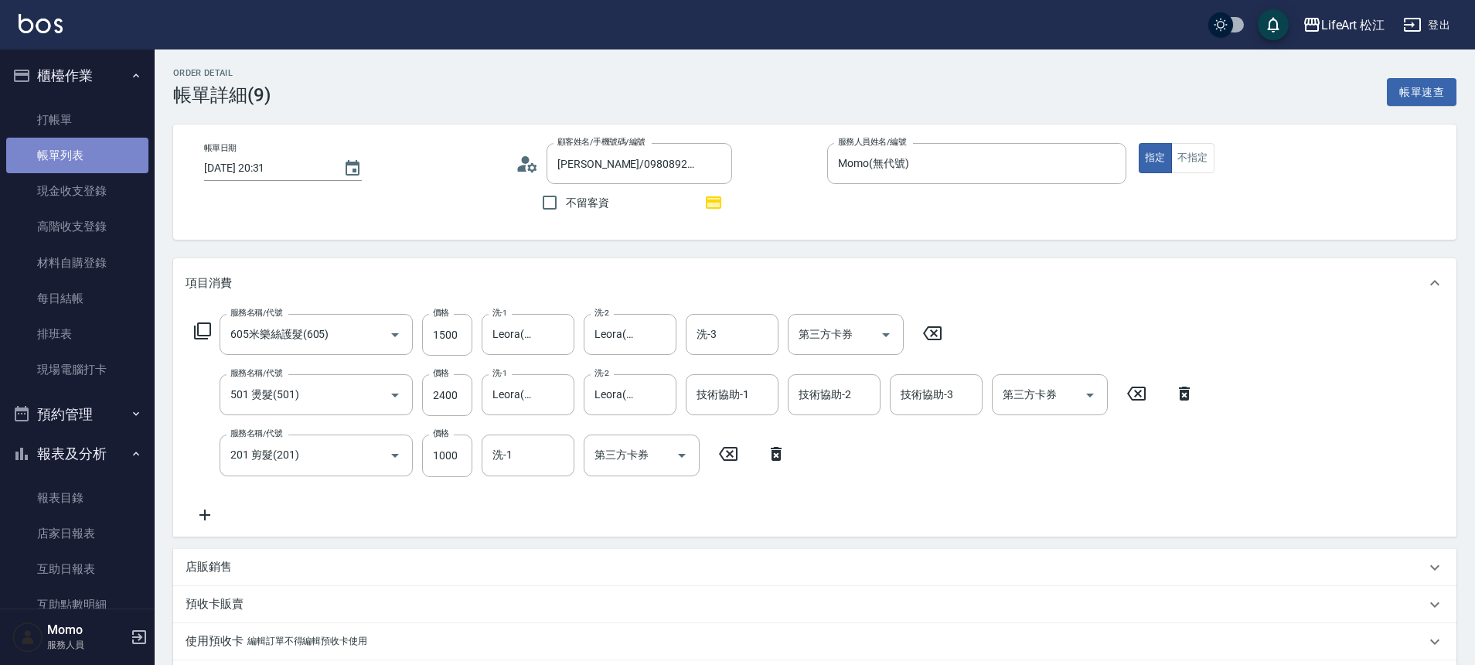
click at [77, 162] on link "帳單列表" at bounding box center [77, 156] width 142 height 36
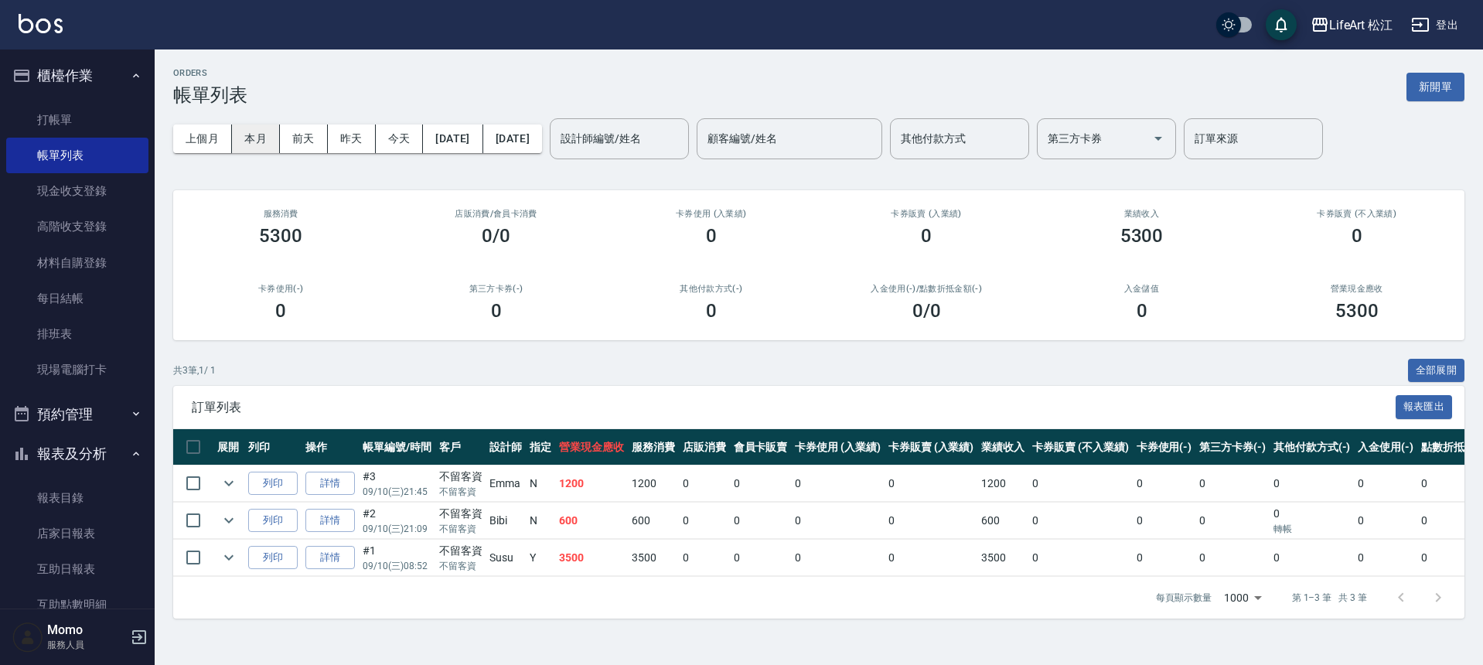
click at [275, 143] on button "本月" at bounding box center [256, 138] width 48 height 29
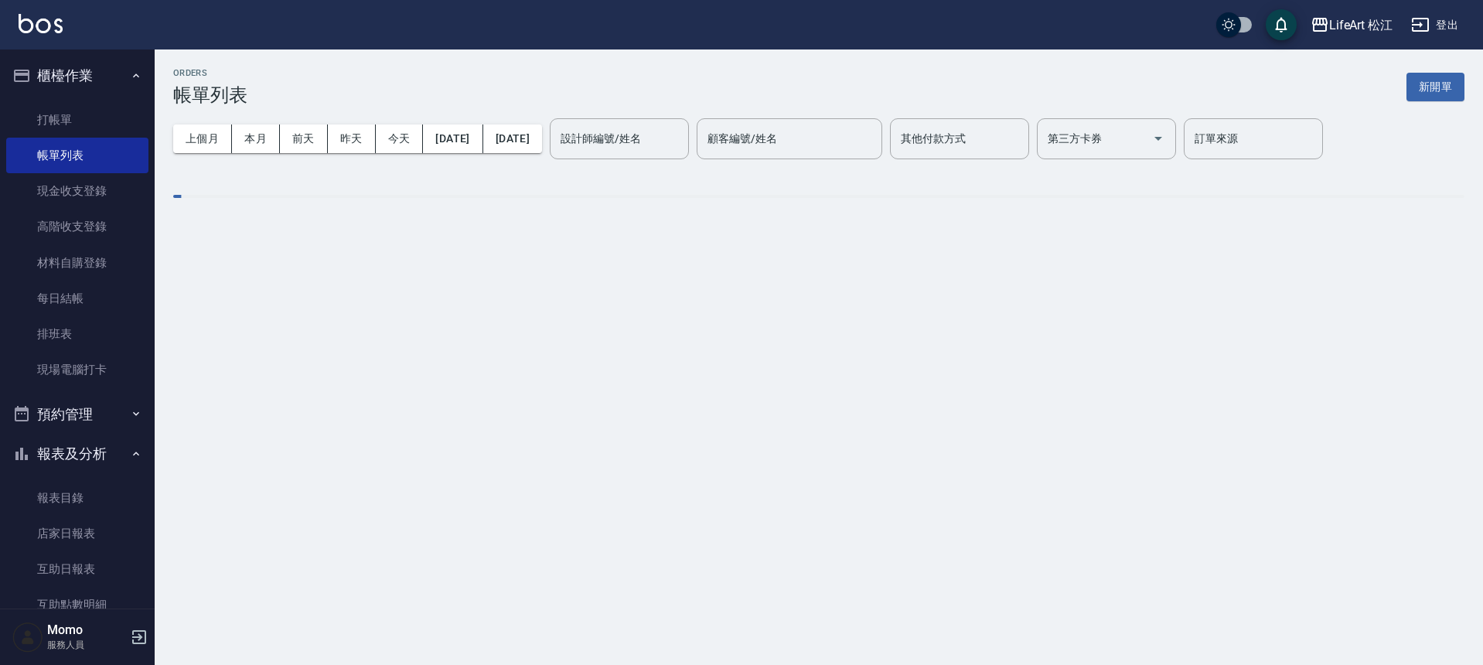
click at [669, 135] on div "設計師編號/姓名 設計師編號/姓名" at bounding box center [619, 138] width 139 height 41
click at [641, 135] on label "設計師編號/姓名" at bounding box center [600, 138] width 80 height 15
click at [669, 135] on input "設計師編號/姓名" at bounding box center [619, 138] width 125 height 27
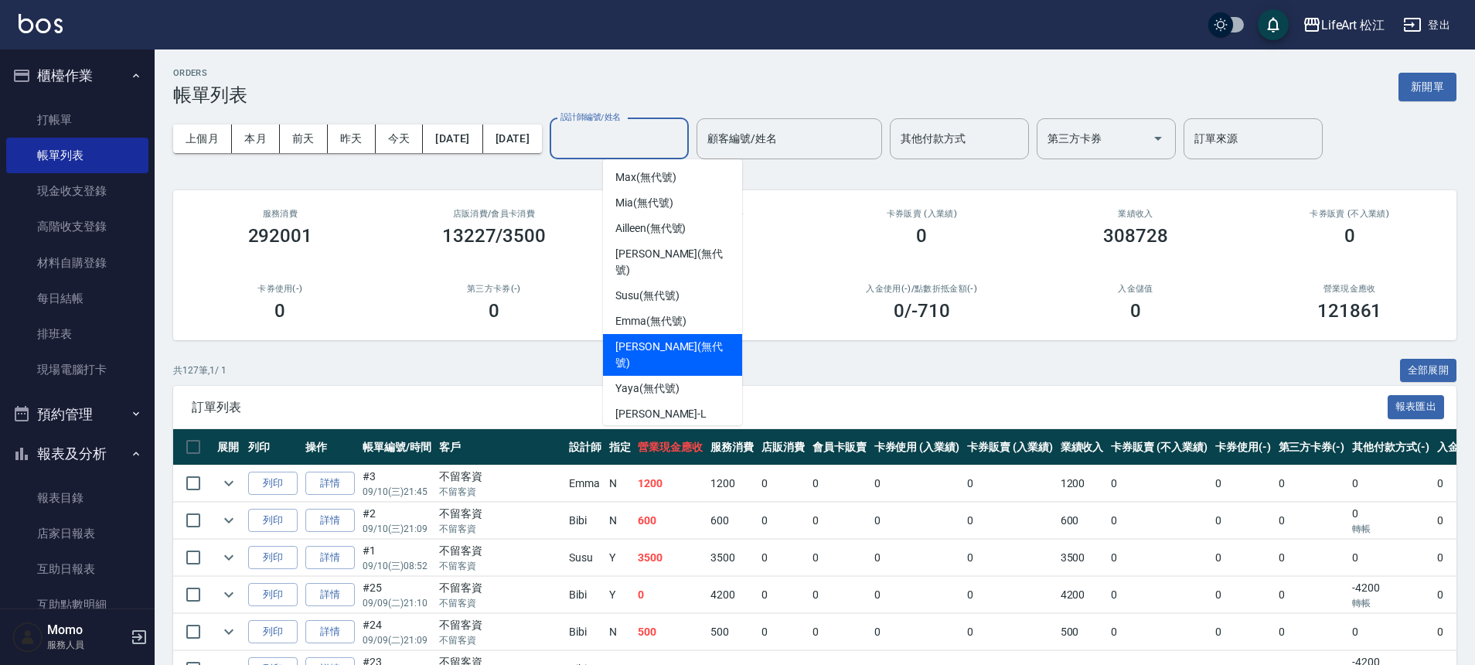
scroll to position [180, 0]
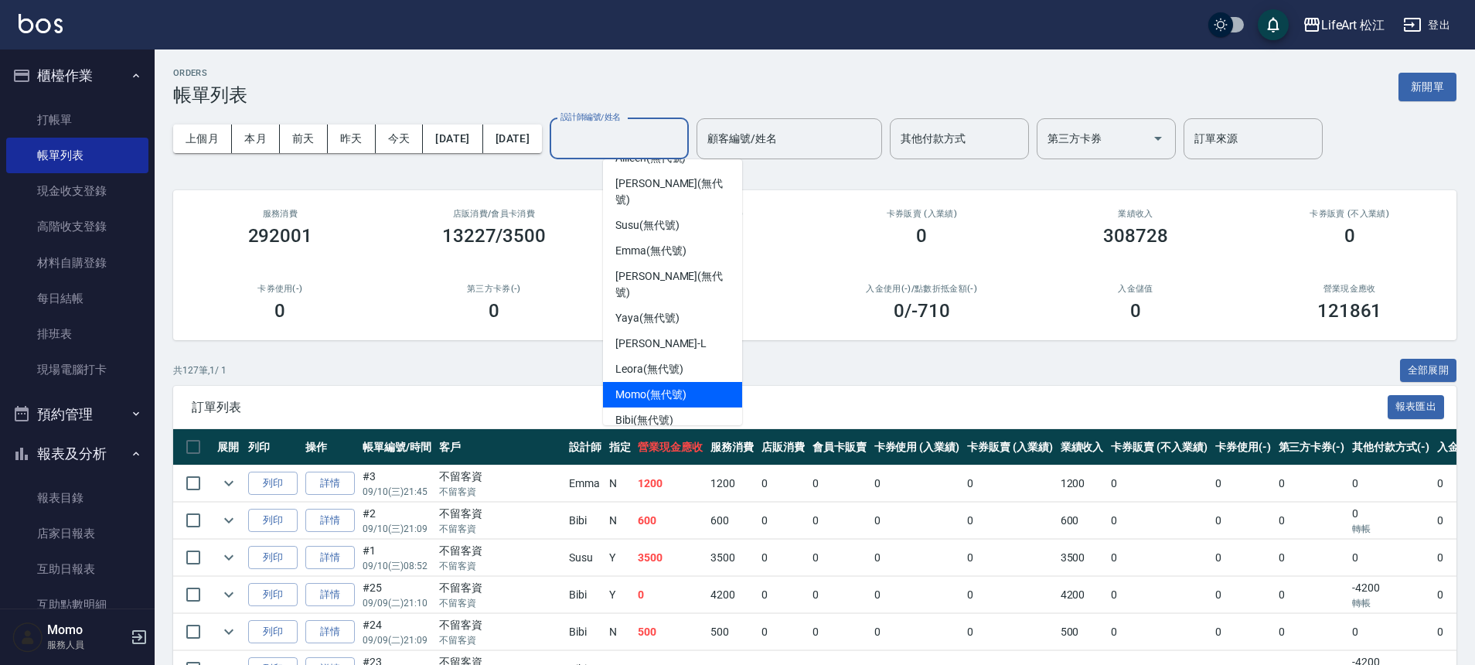
click at [639, 387] on span "Momo (無代號)" at bounding box center [650, 395] width 71 height 16
type input "Momo(無代號)"
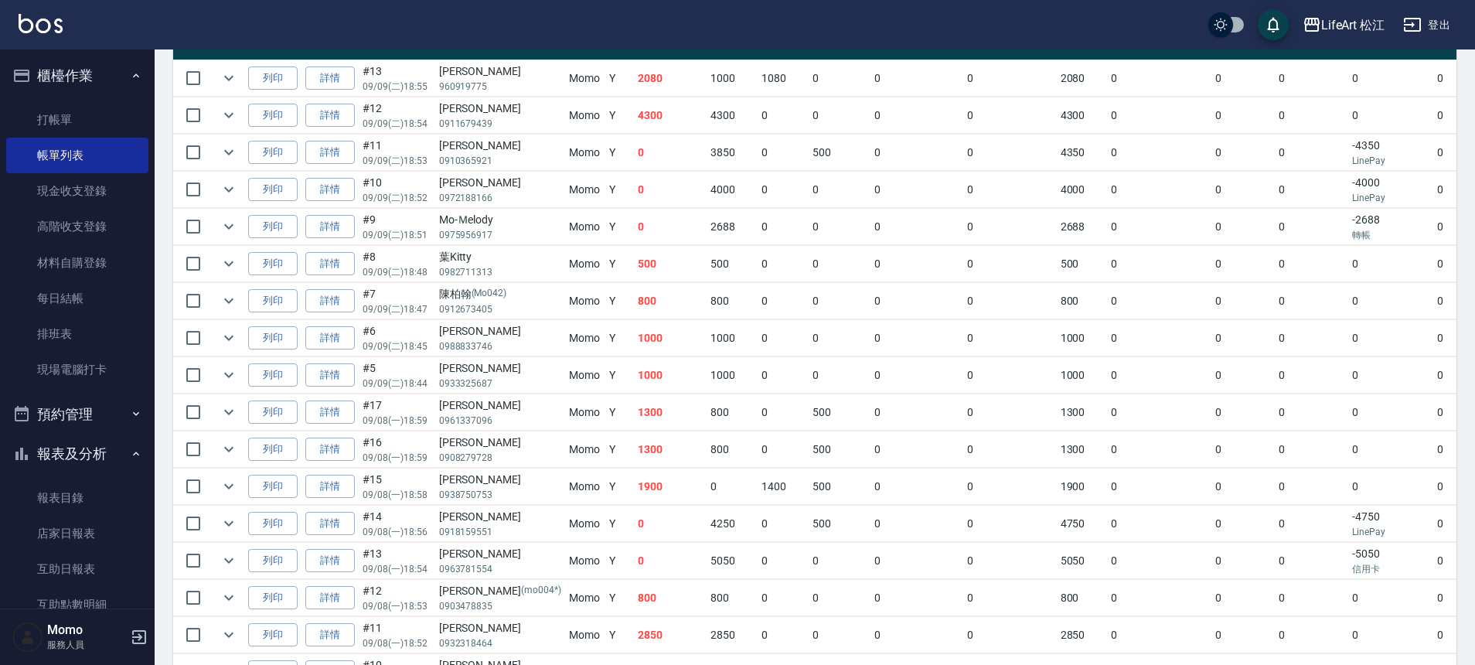
scroll to position [540, 0]
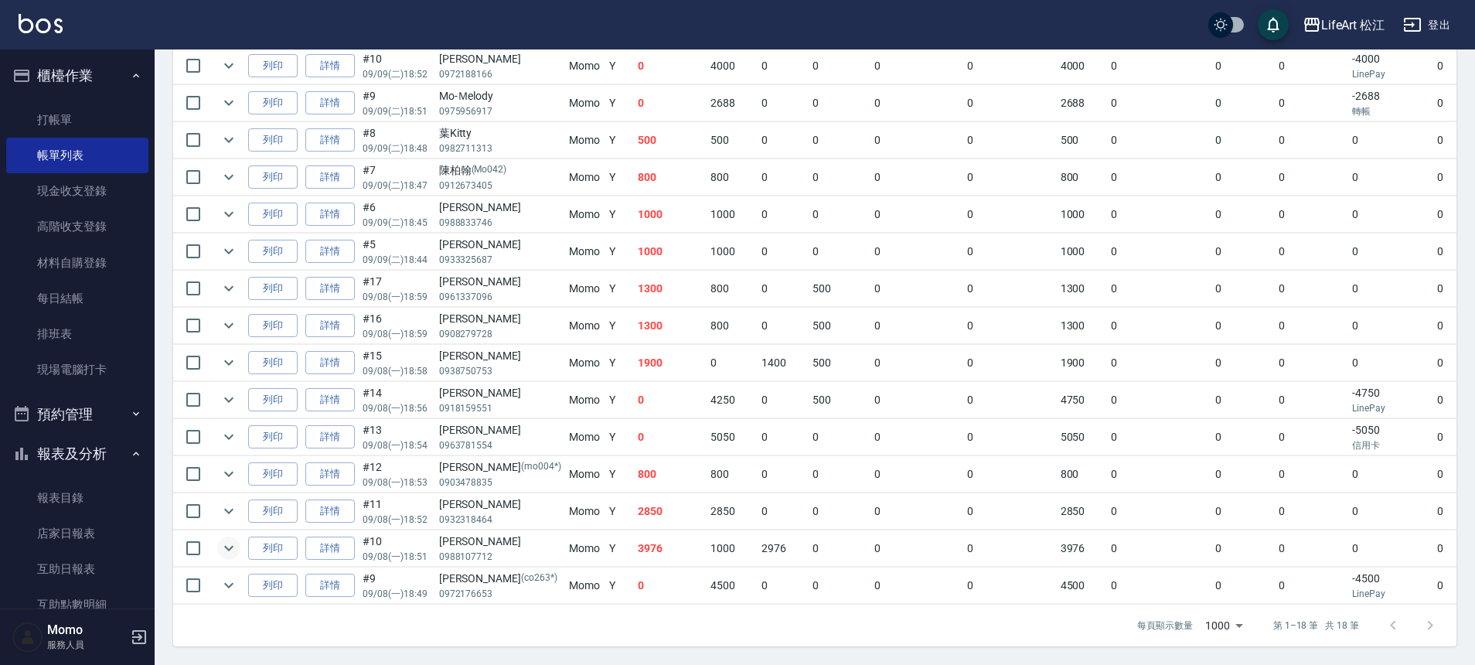
click at [223, 539] on icon "expand row" at bounding box center [229, 548] width 19 height 19
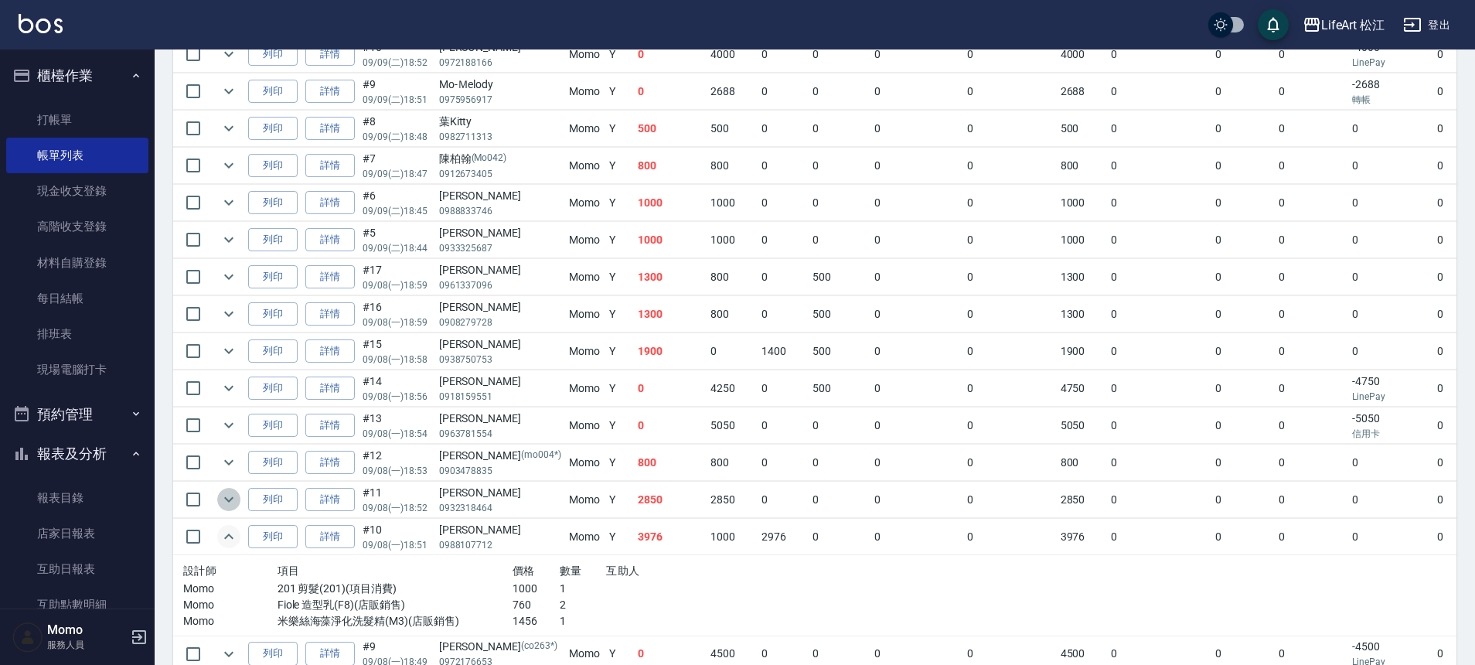
click at [232, 500] on icon "expand row" at bounding box center [229, 499] width 19 height 19
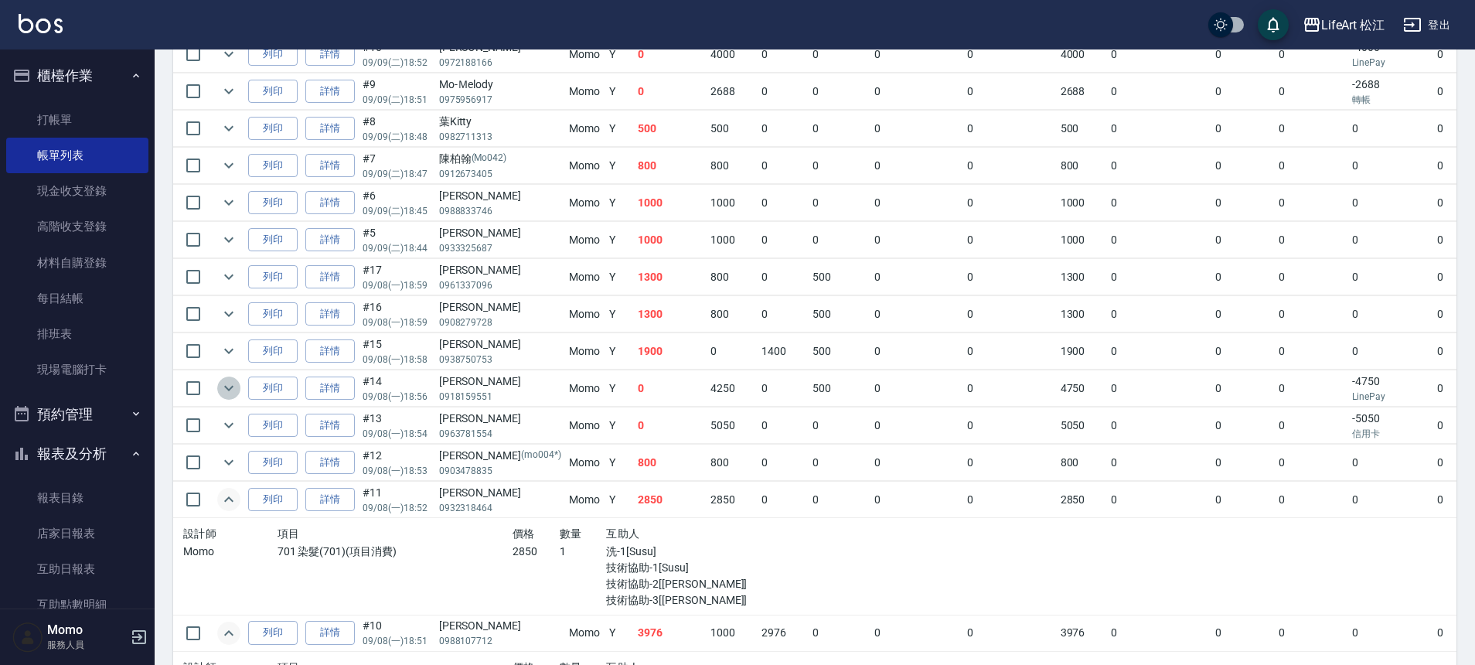
click at [223, 386] on icon "expand row" at bounding box center [229, 388] width 19 height 19
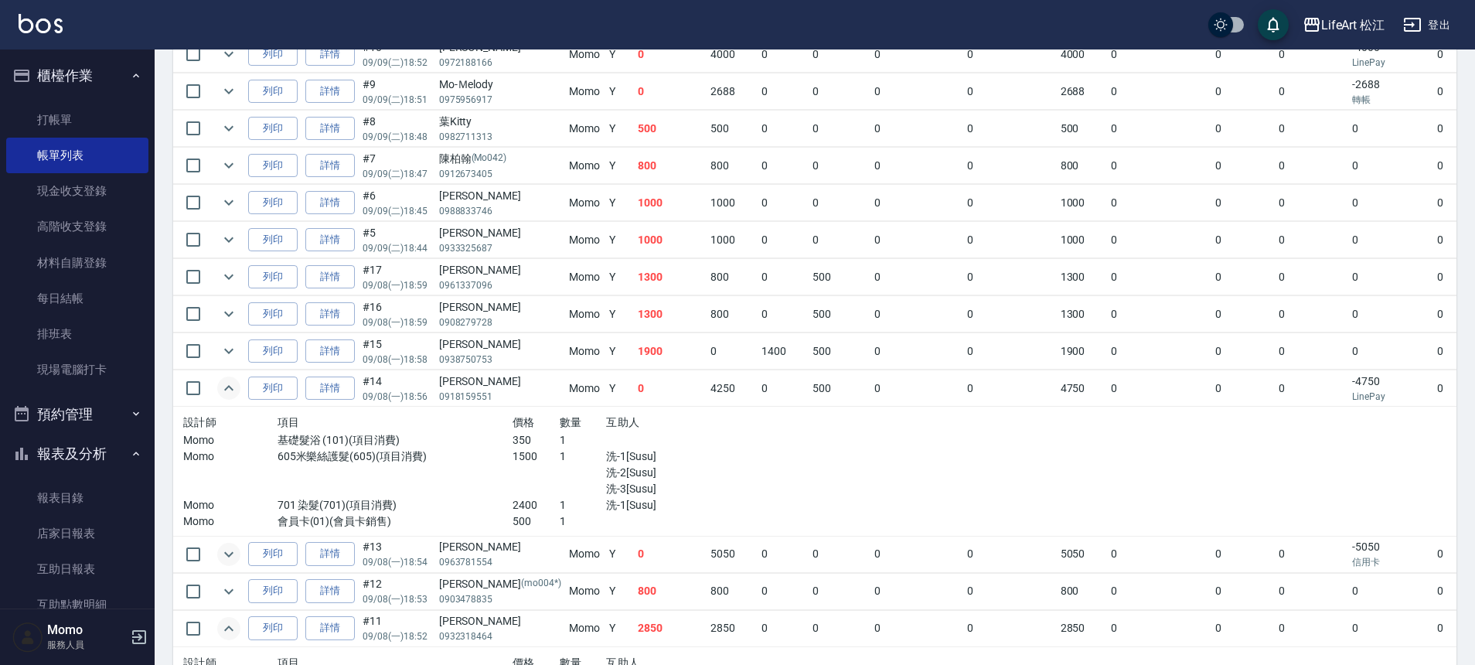
click at [237, 557] on icon "expand row" at bounding box center [229, 554] width 19 height 19
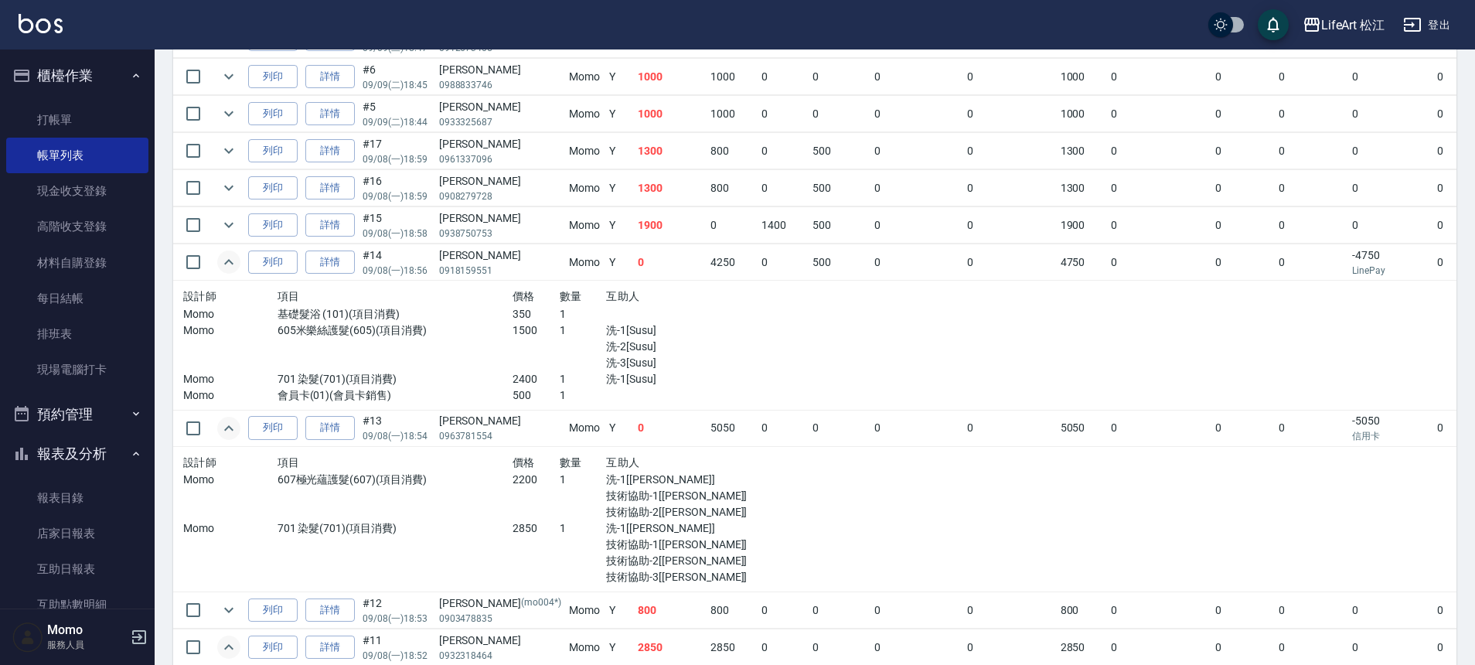
scroll to position [592, 0]
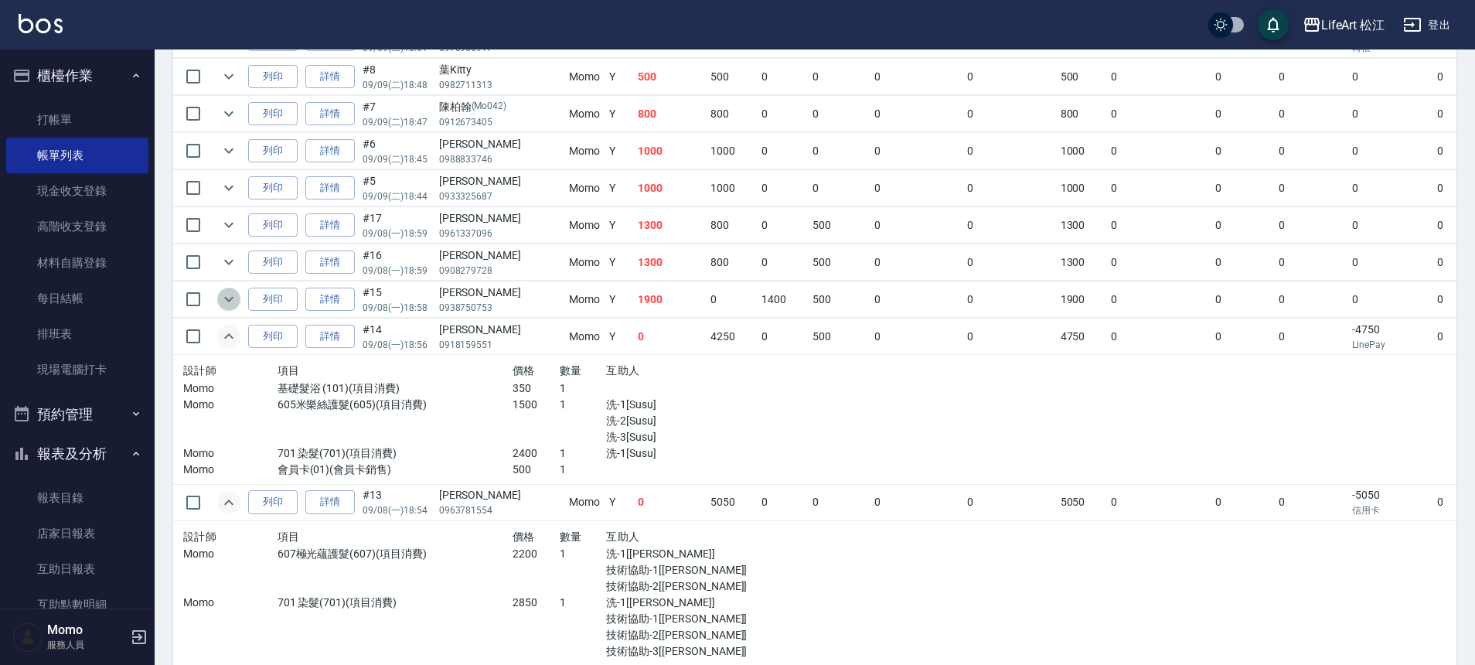
click at [225, 303] on icon "expand row" at bounding box center [229, 299] width 19 height 19
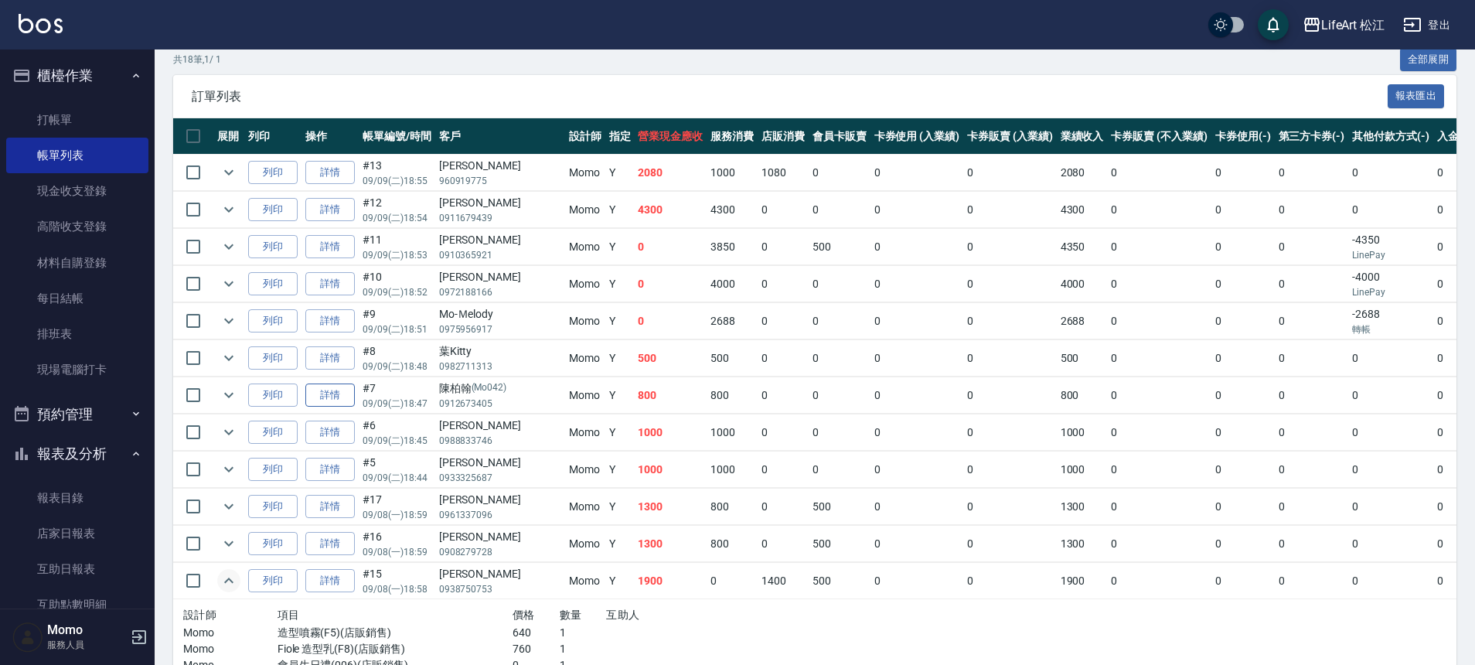
scroll to position [242, 0]
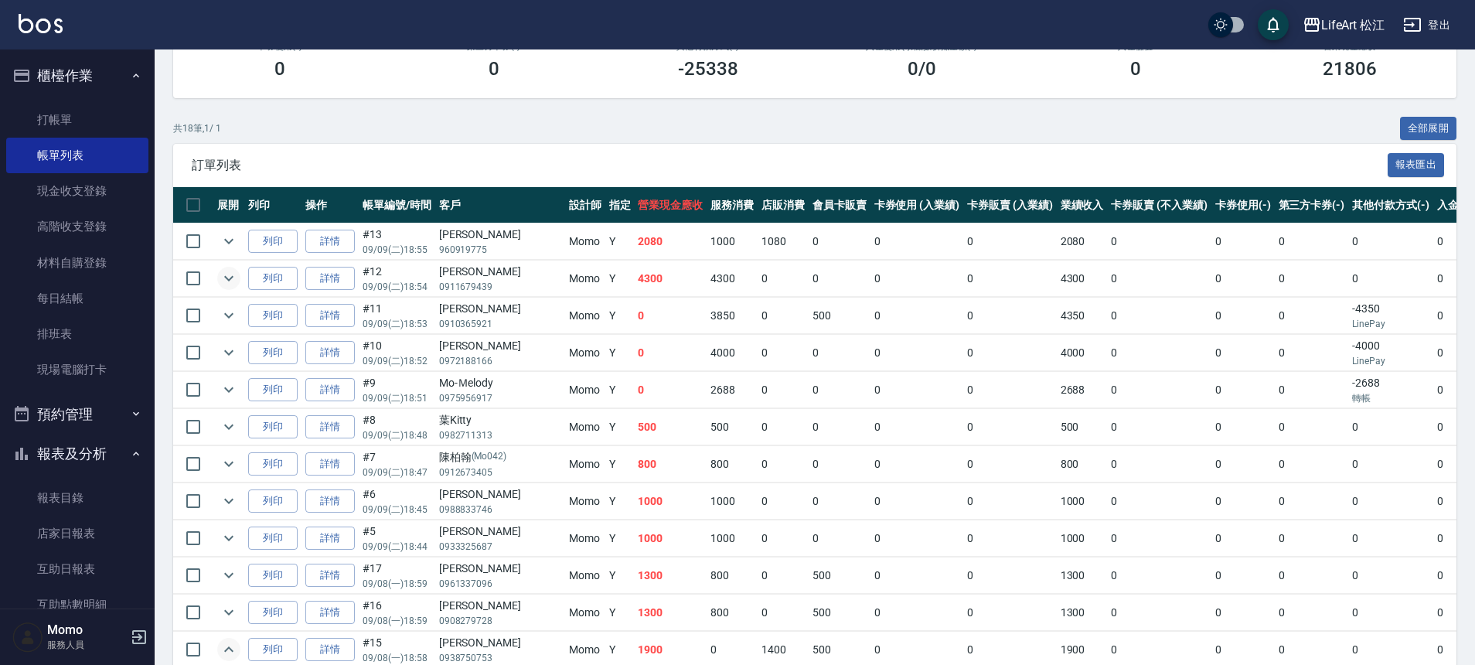
click at [220, 278] on icon "expand row" at bounding box center [229, 278] width 19 height 19
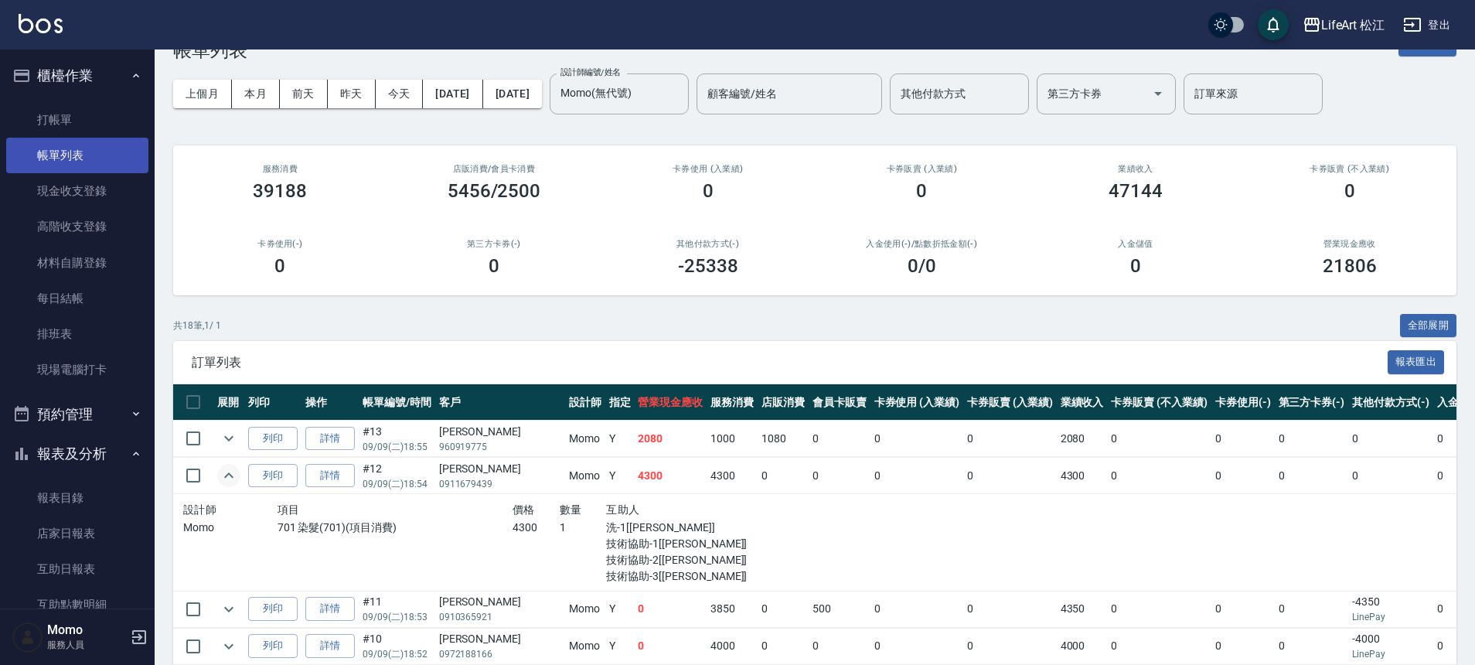
scroll to position [0, 0]
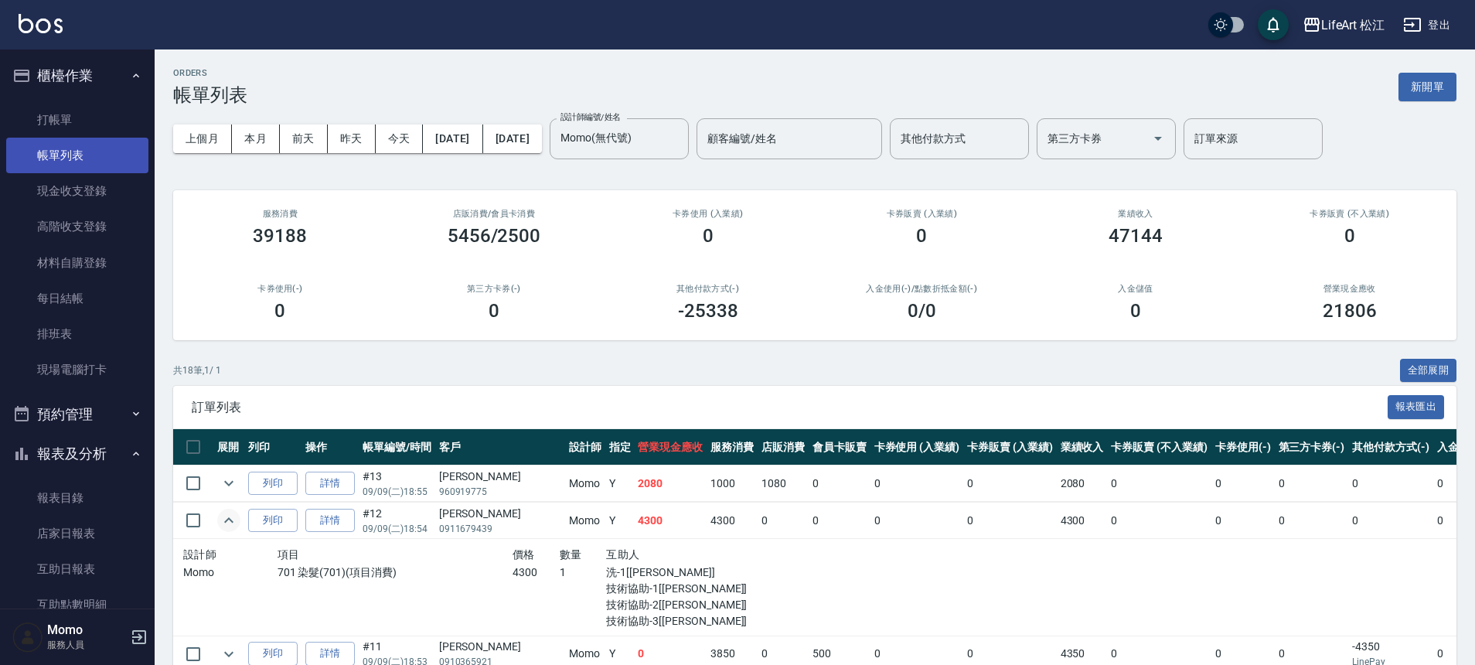
click at [121, 162] on link "帳單列表" at bounding box center [77, 156] width 142 height 36
